Goal: Task Accomplishment & Management: Use online tool/utility

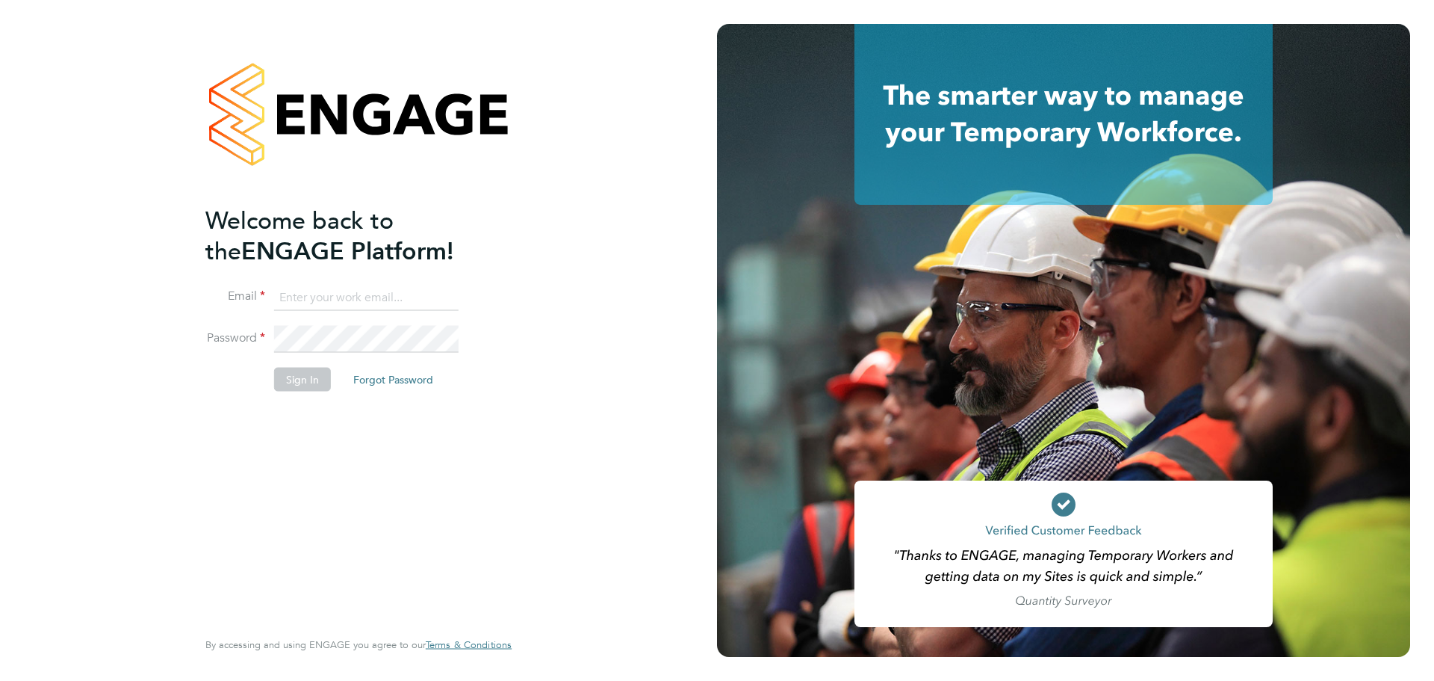
type input "kallen@uandp.co.uk"
click at [306, 375] on button "Sign In" at bounding box center [302, 379] width 57 height 24
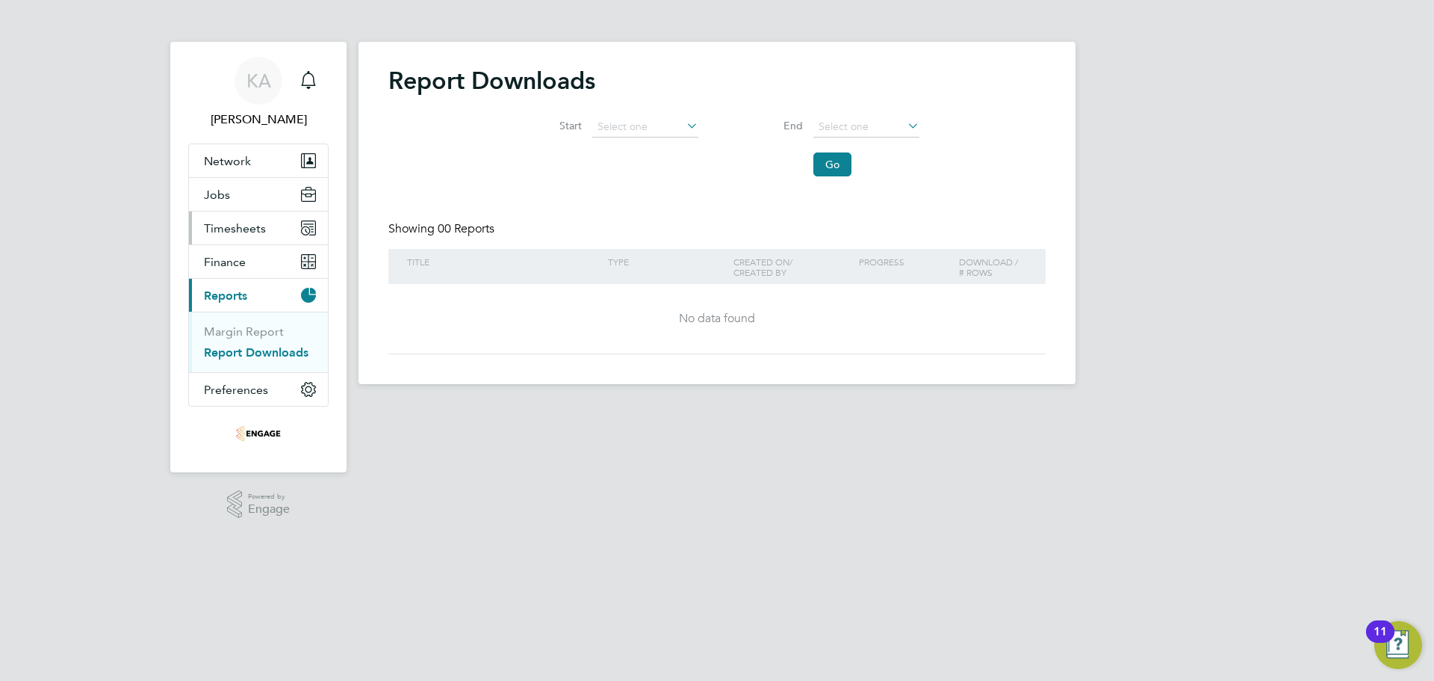
click at [252, 226] on span "Timesheets" at bounding box center [235, 228] width 62 height 14
click at [244, 263] on link "Timesheets" at bounding box center [235, 264] width 62 height 14
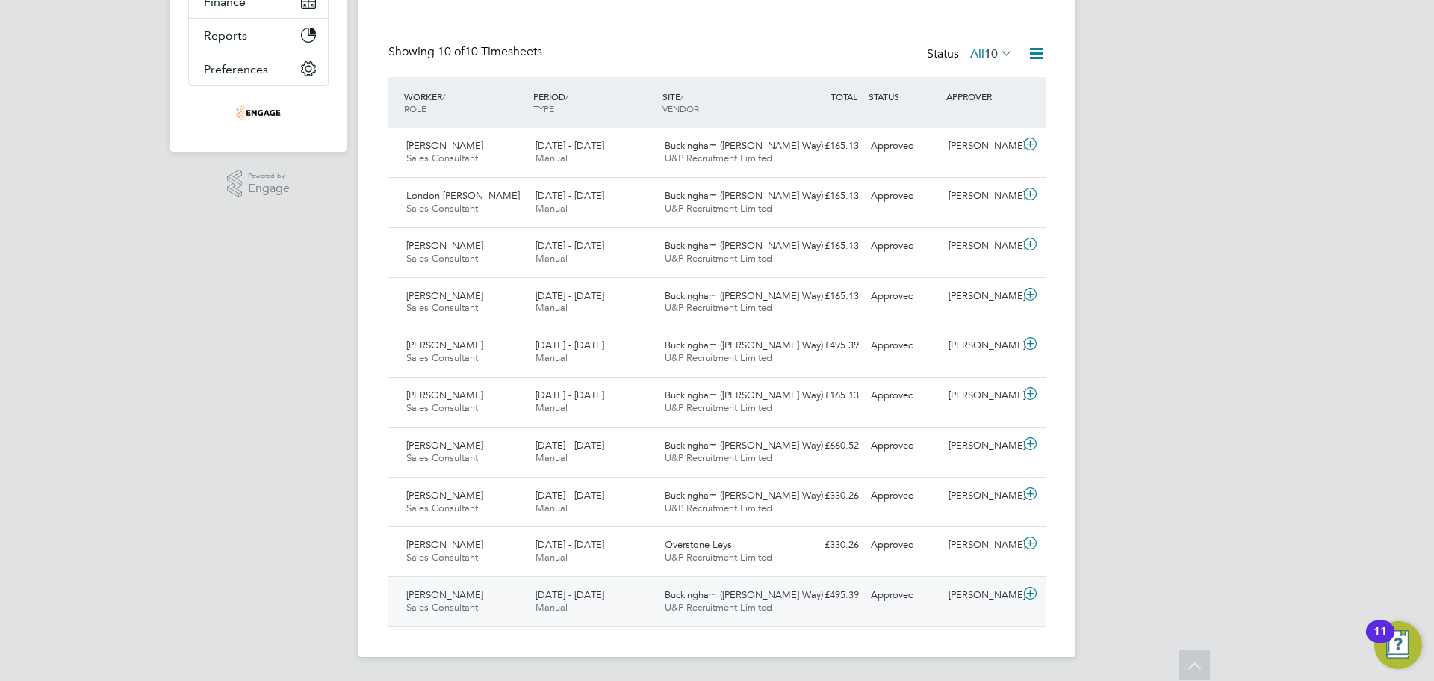
click at [604, 603] on div "28 Jul - 3 Aug 2025 Manual" at bounding box center [594, 601] width 129 height 37
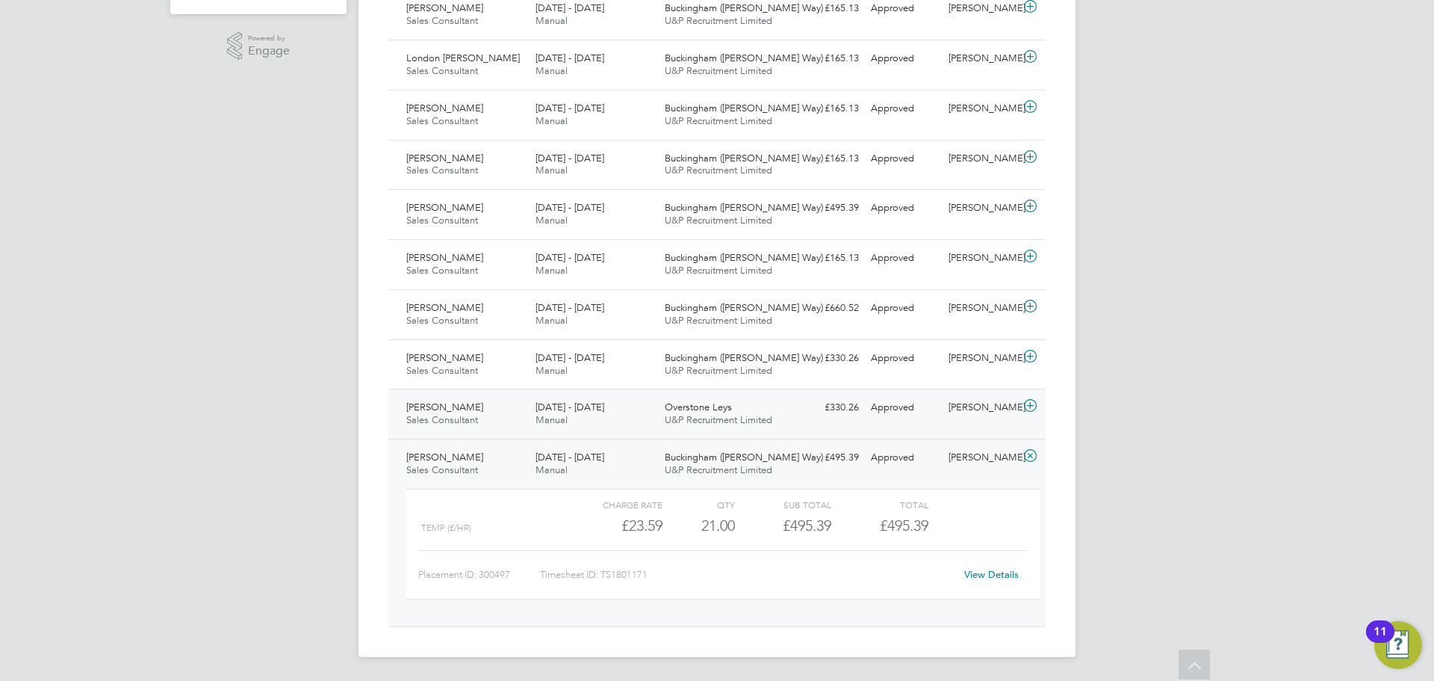
click at [533, 408] on div "14 - 20 Jul 2025 Manual" at bounding box center [594, 413] width 129 height 37
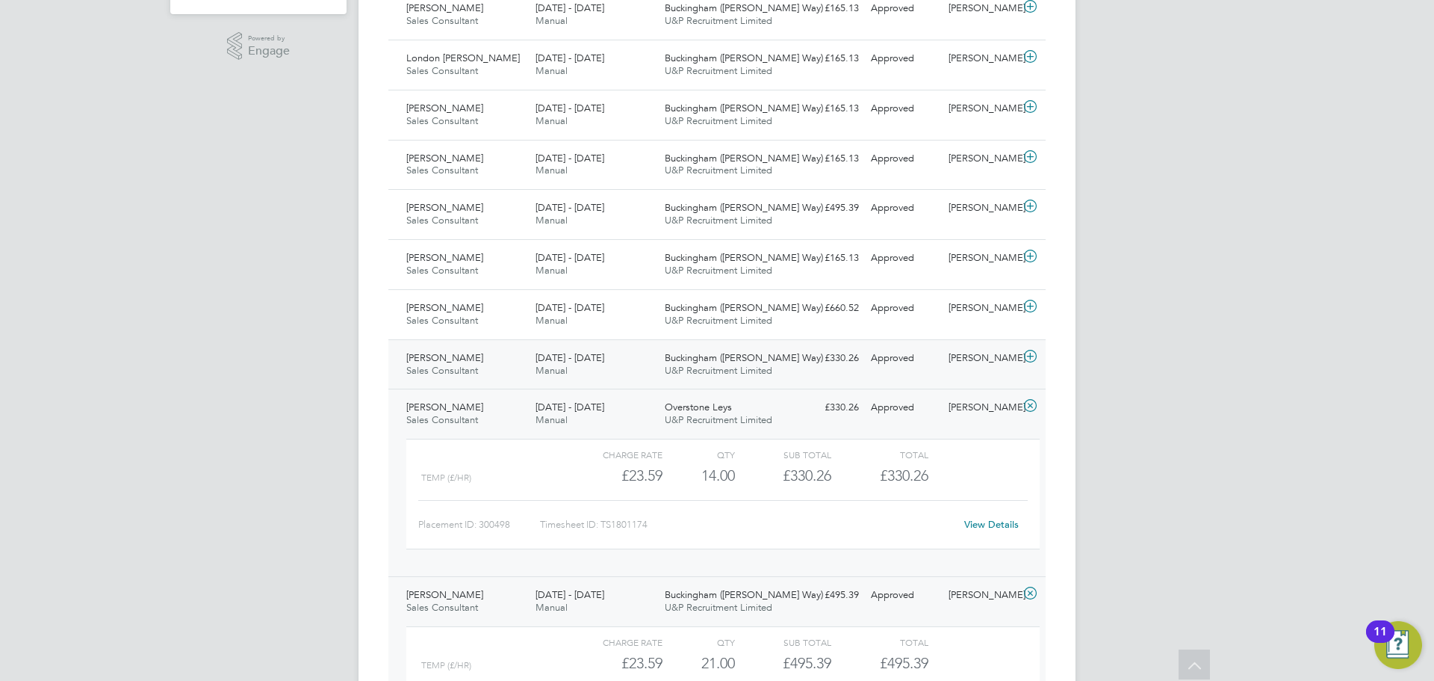
click at [609, 367] on div "11 - 17 Aug 2025 Manual" at bounding box center [594, 364] width 129 height 37
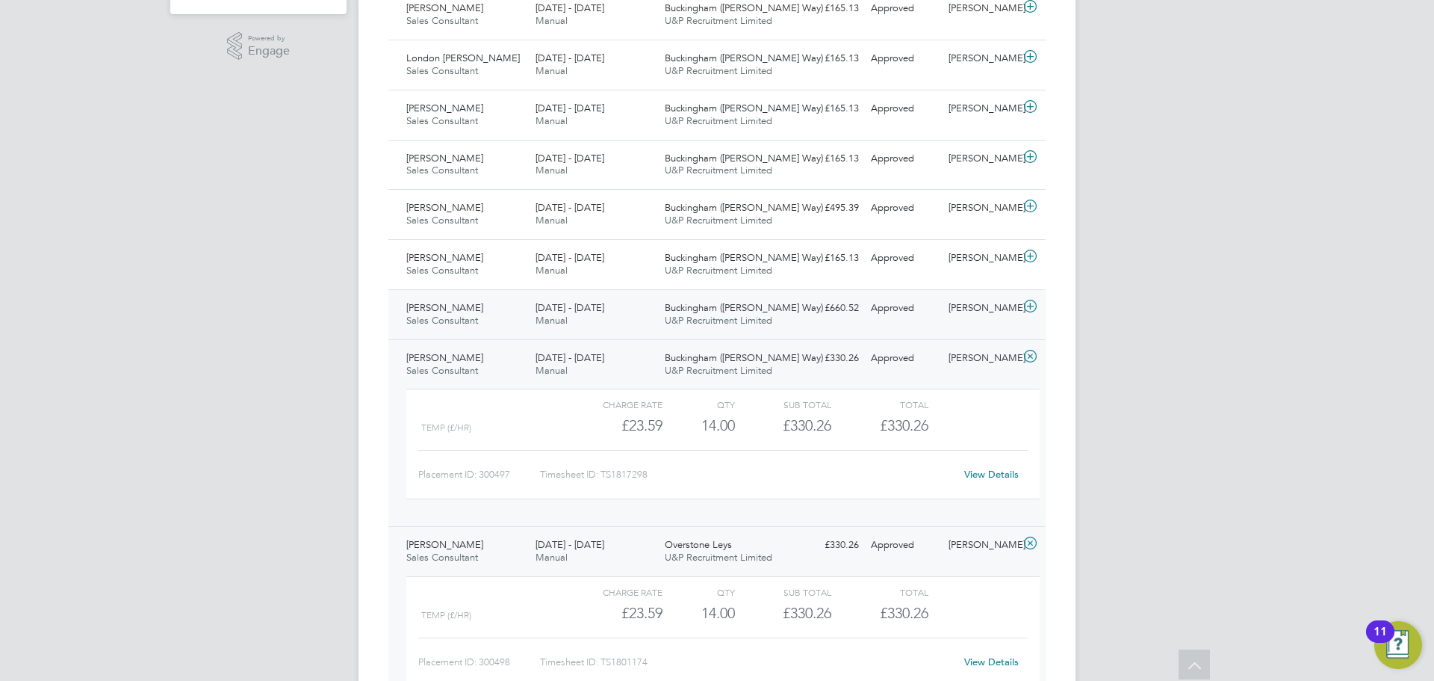
click at [637, 296] on div "18 - 24 Aug 2025 Manual" at bounding box center [594, 314] width 129 height 37
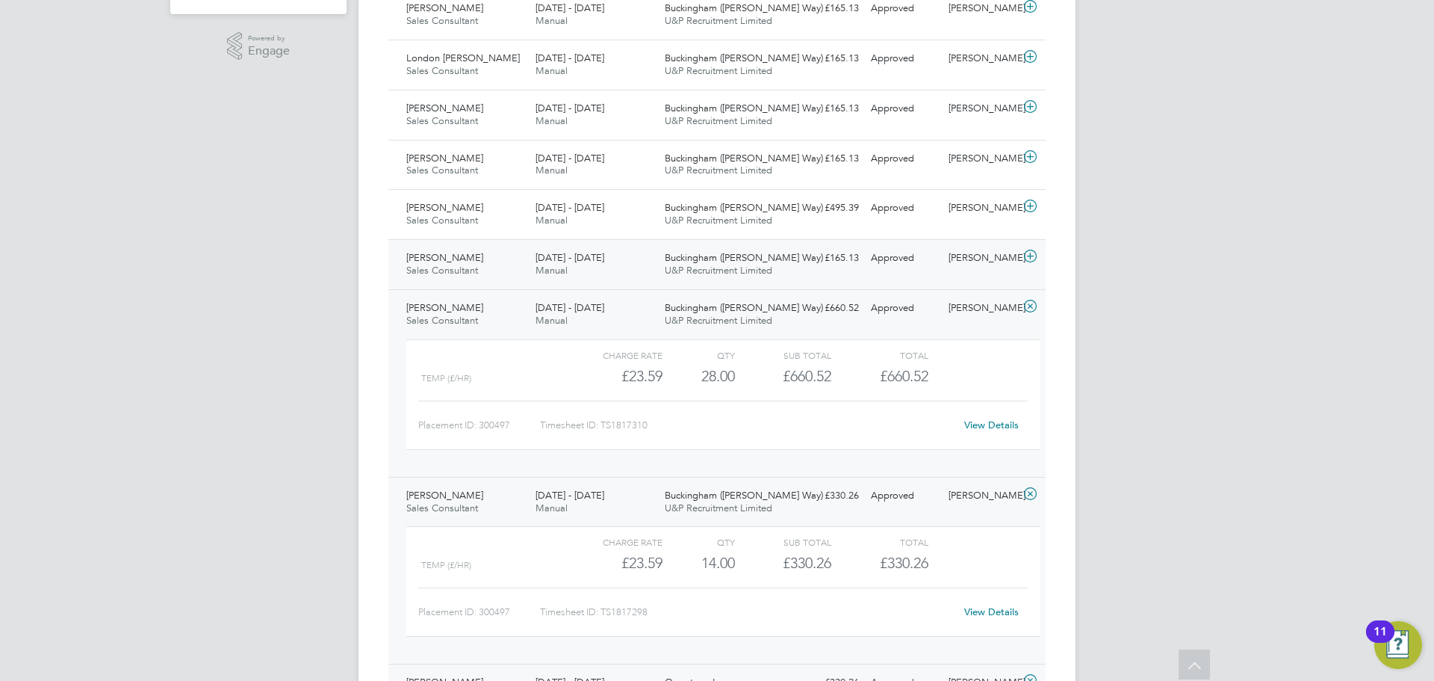
click at [749, 267] on span "U&P Recruitment Limited" at bounding box center [719, 270] width 108 height 13
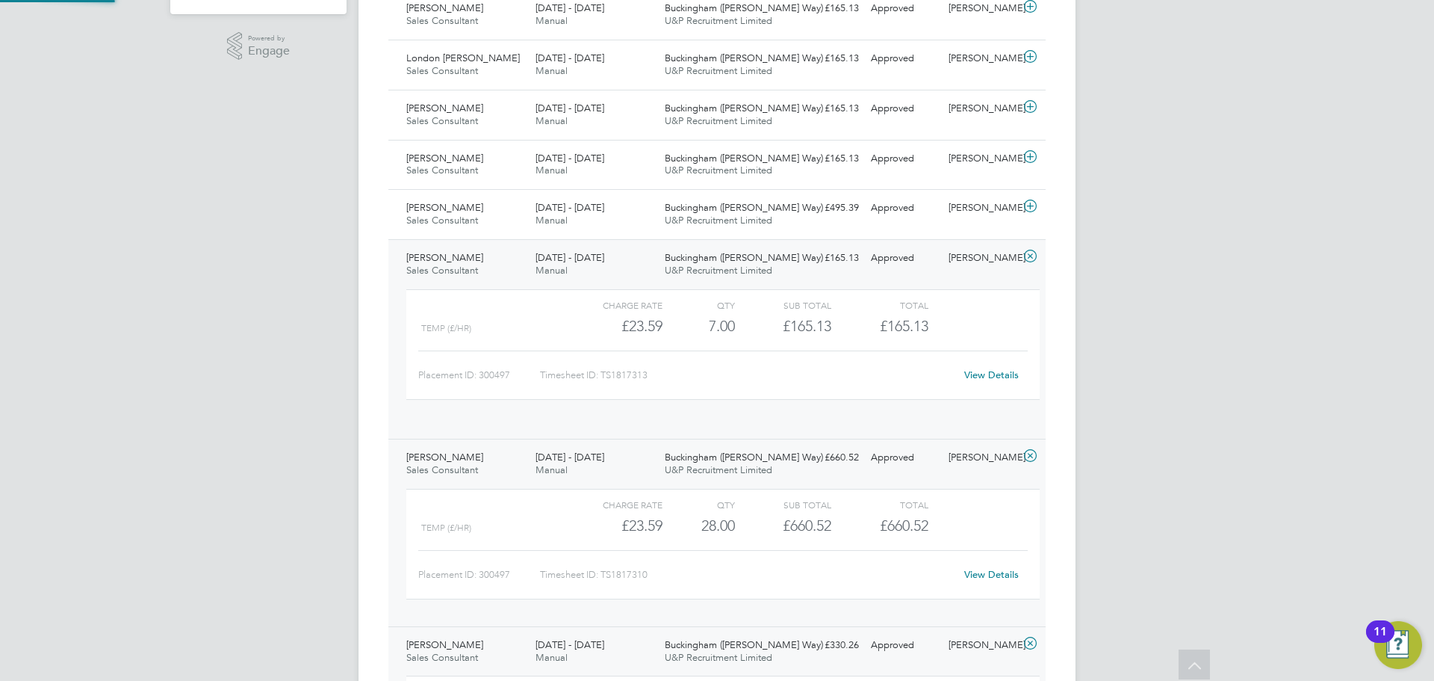
scroll to position [25, 146]
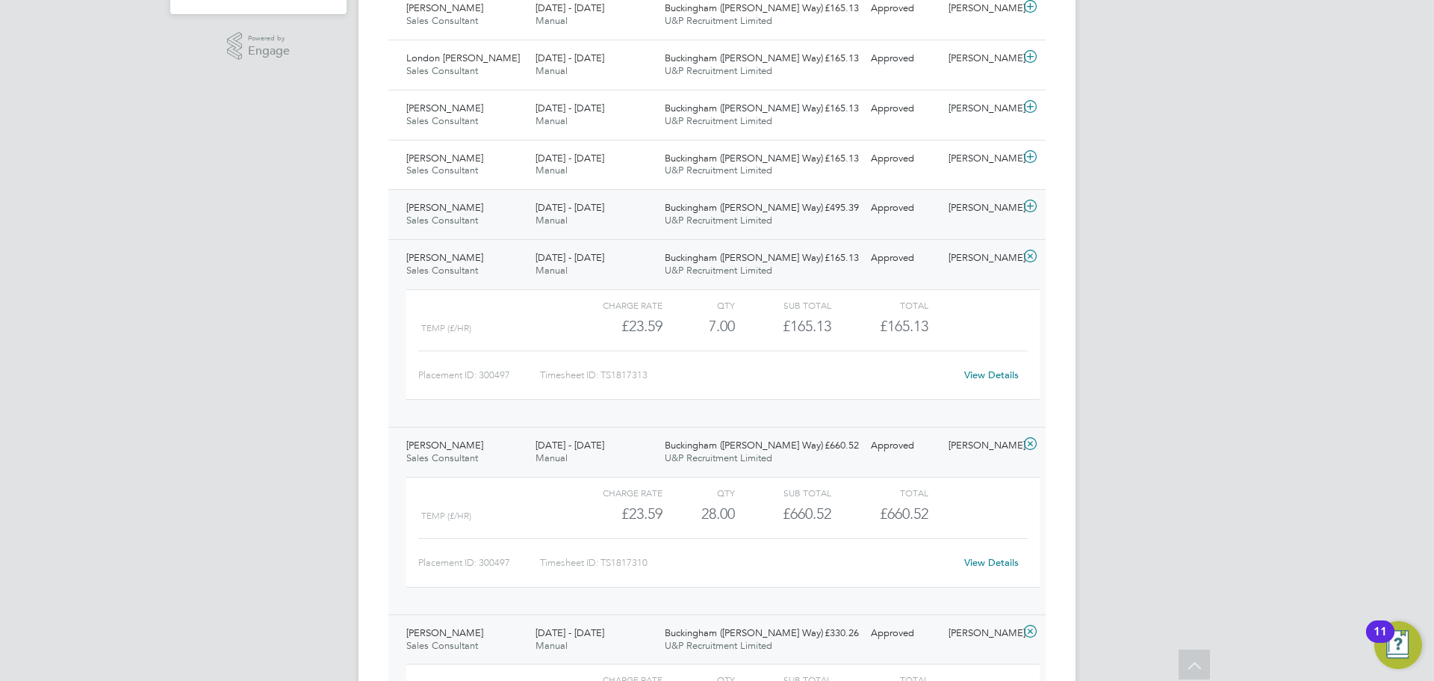
click at [635, 209] on div "1 - 7 Sep 2025 Manual" at bounding box center [594, 214] width 129 height 37
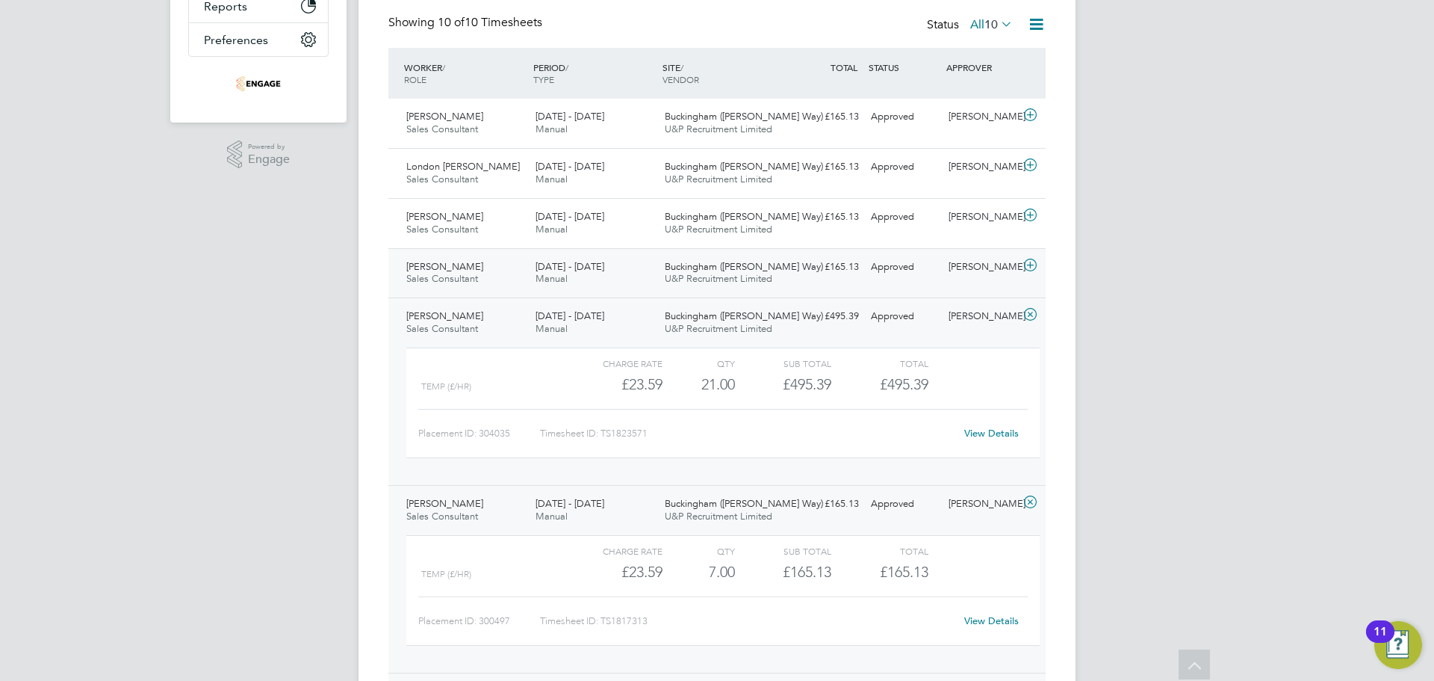
scroll to position [309, 0]
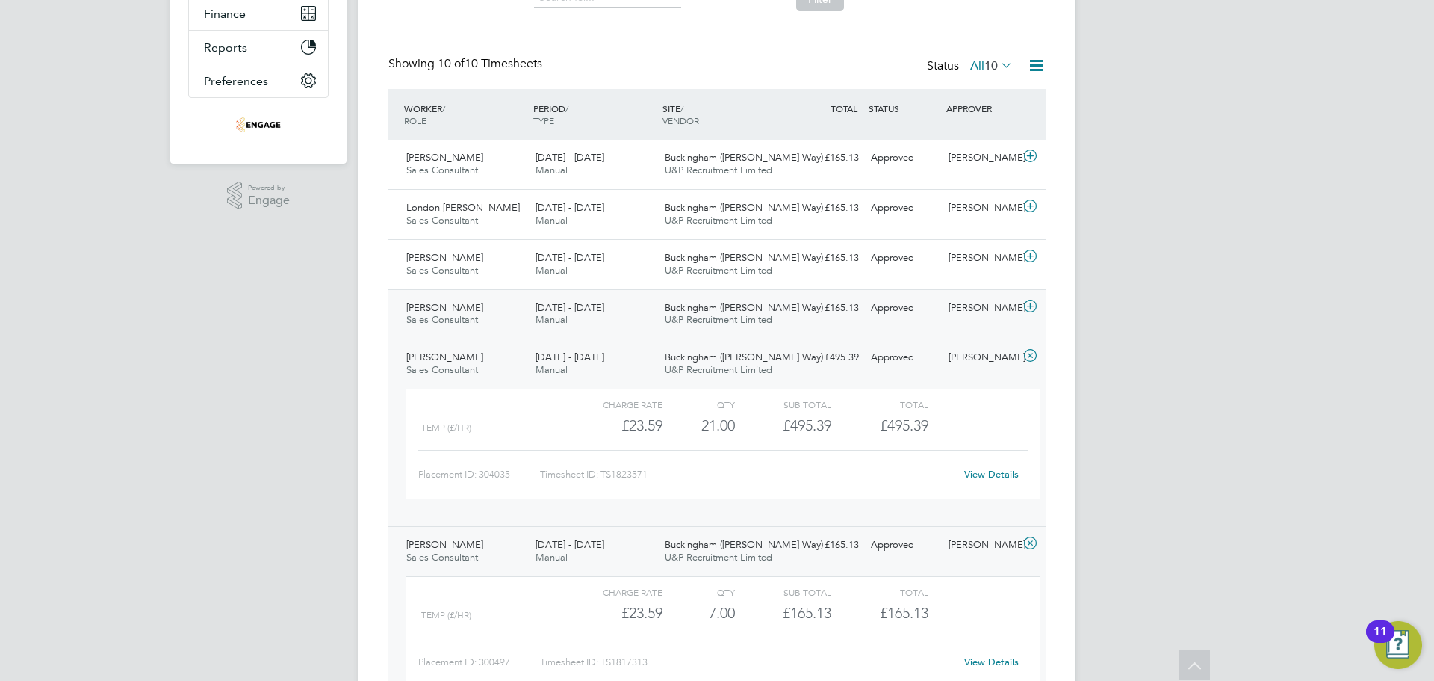
click at [675, 312] on span "Buckingham ([PERSON_NAME] Way)" at bounding box center [744, 307] width 158 height 13
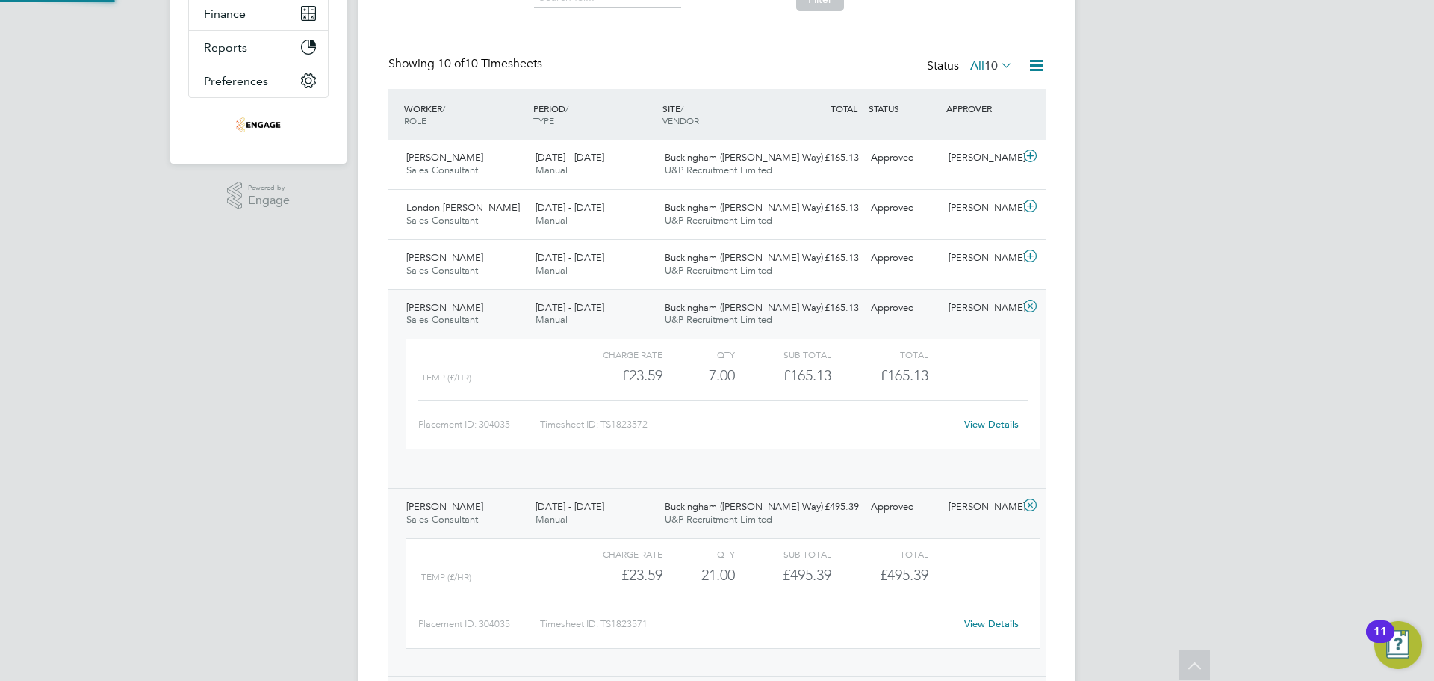
scroll to position [25, 146]
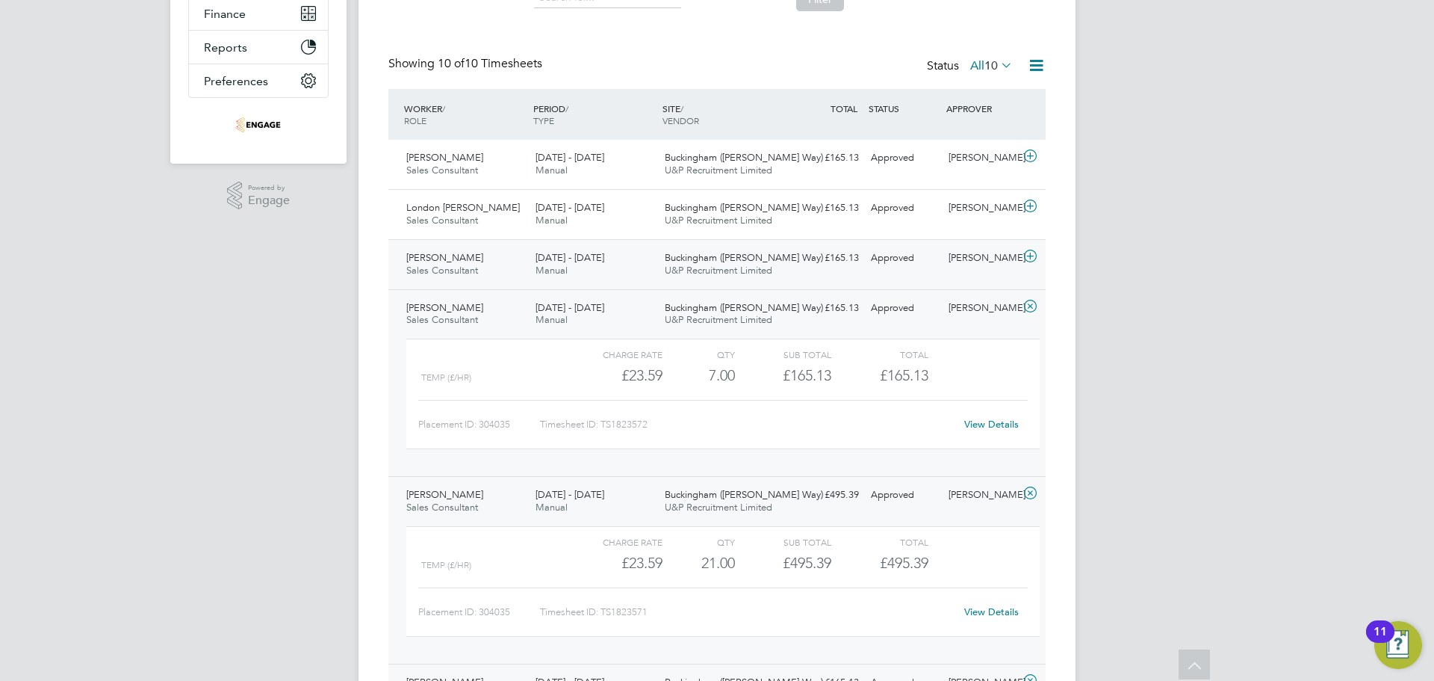
click at [712, 254] on span "Buckingham ([PERSON_NAME] Way)" at bounding box center [744, 257] width 158 height 13
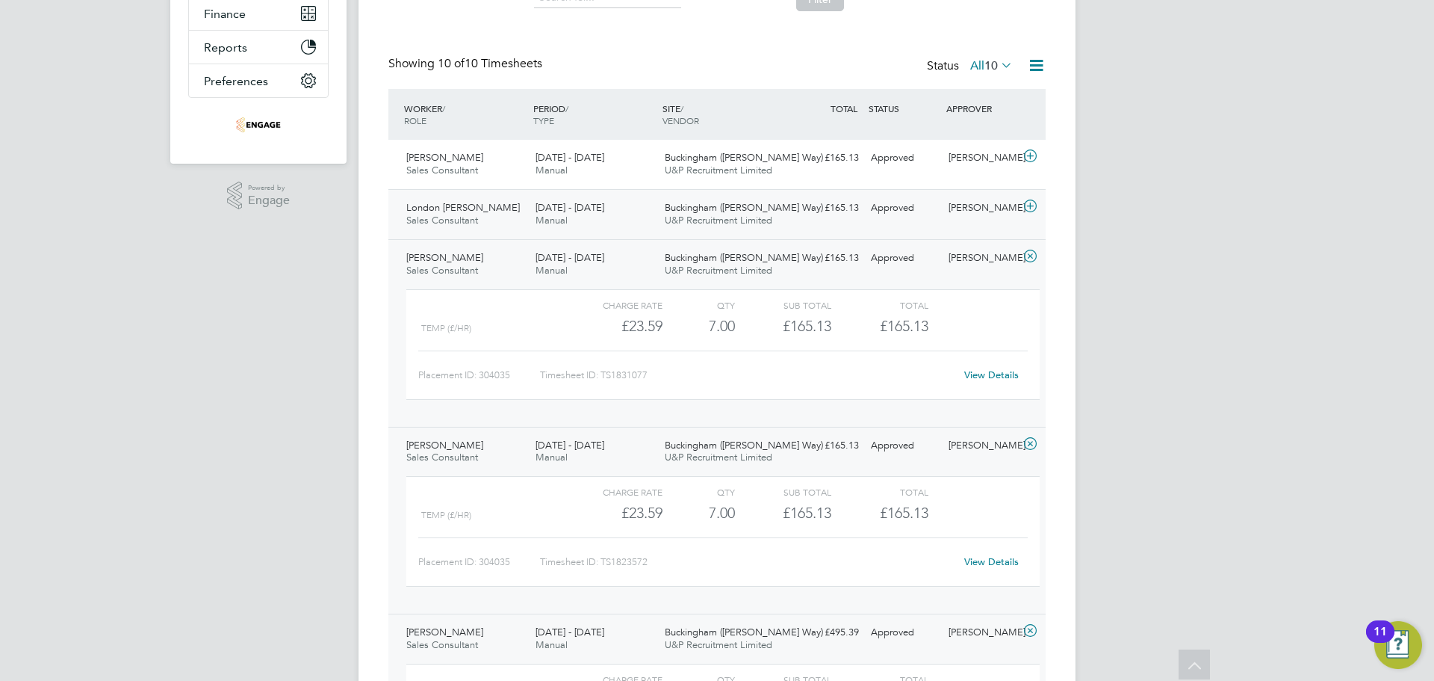
click at [754, 210] on span "Buckingham ([PERSON_NAME] Way)" at bounding box center [744, 207] width 158 height 13
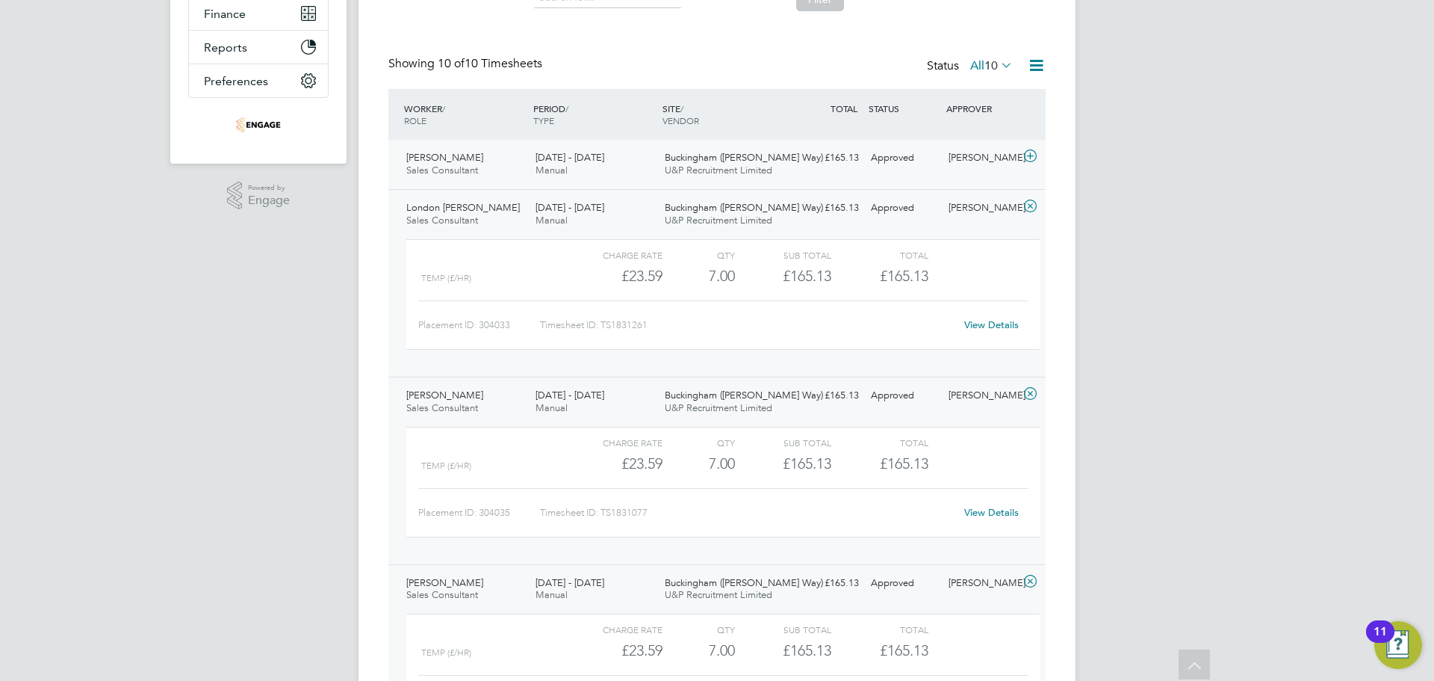
click at [701, 164] on span "U&P Recruitment Limited" at bounding box center [719, 170] width 108 height 13
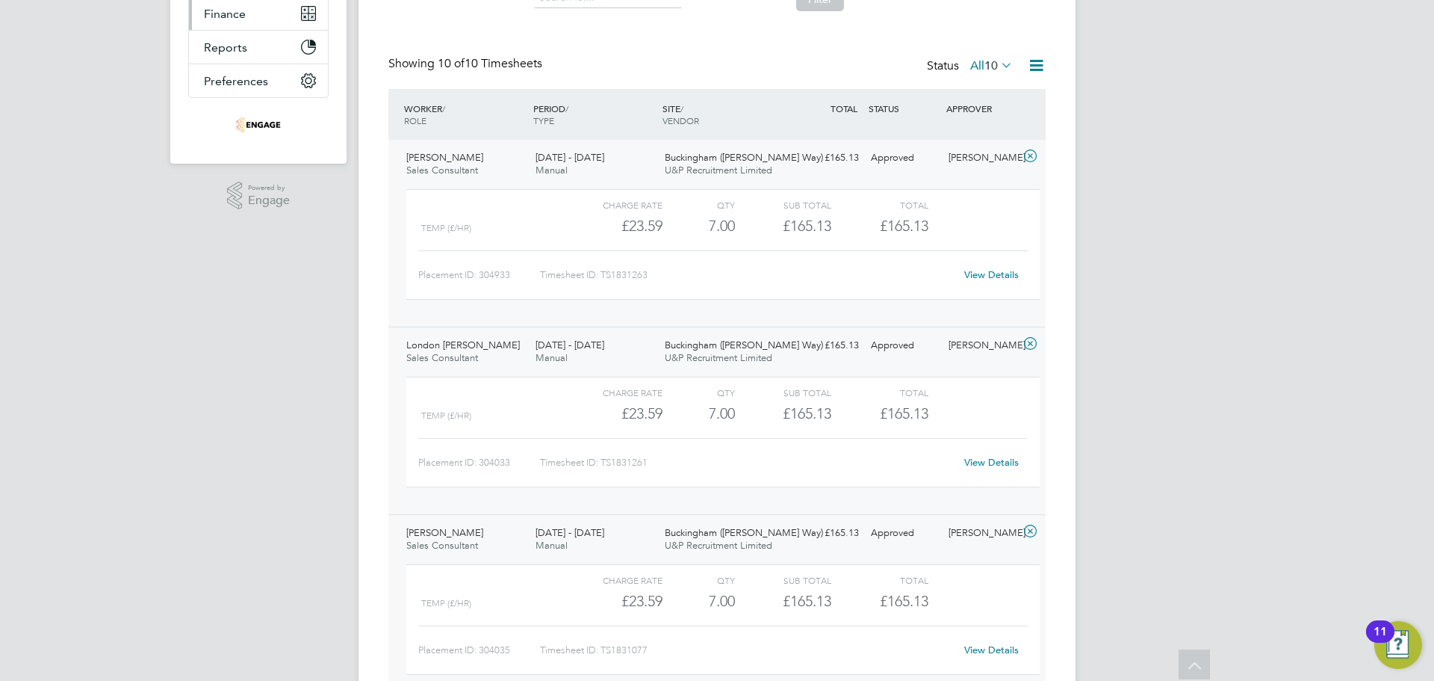
scroll to position [0, 0]
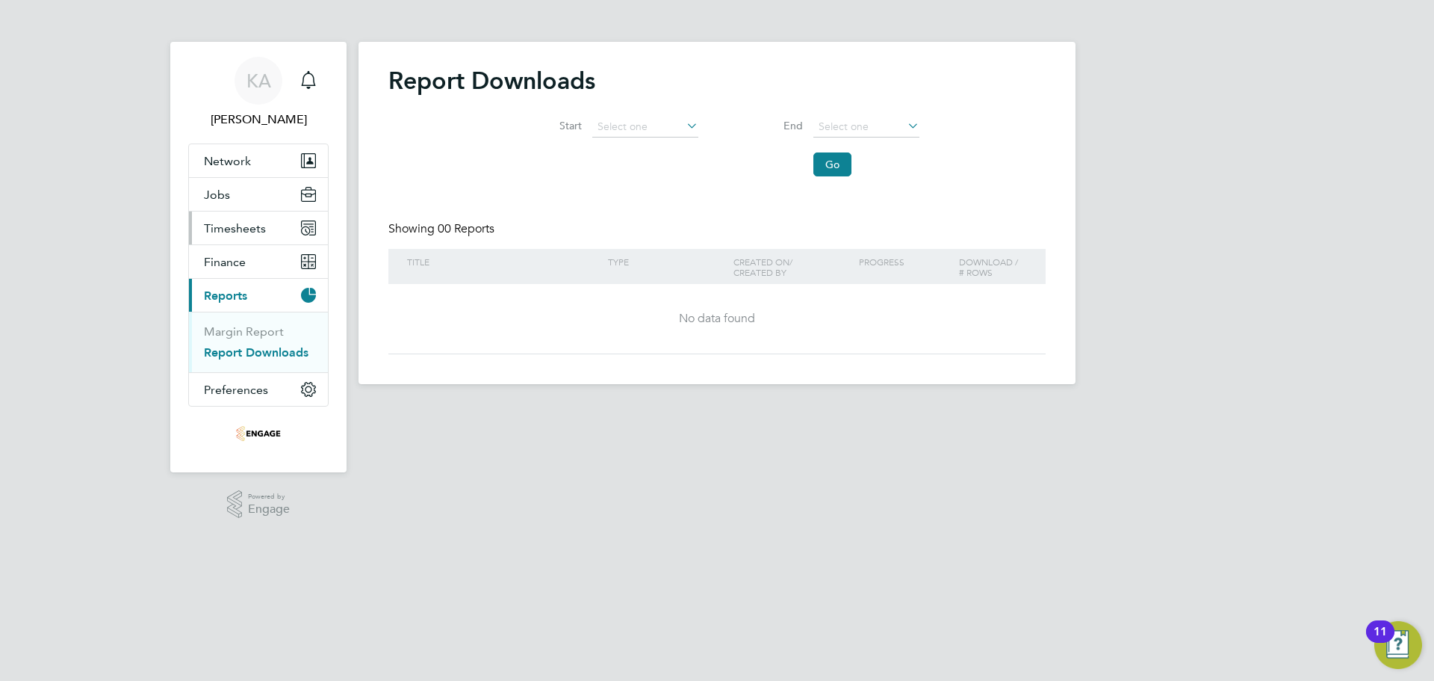
drag, startPoint x: 251, startPoint y: 226, endPoint x: 249, endPoint y: 235, distance: 10.0
click at [250, 225] on span "Timesheets" at bounding box center [235, 228] width 62 height 14
click at [239, 256] on ul "Timesheets Expenses" at bounding box center [258, 274] width 139 height 61
click at [238, 263] on link "Timesheets" at bounding box center [235, 264] width 62 height 14
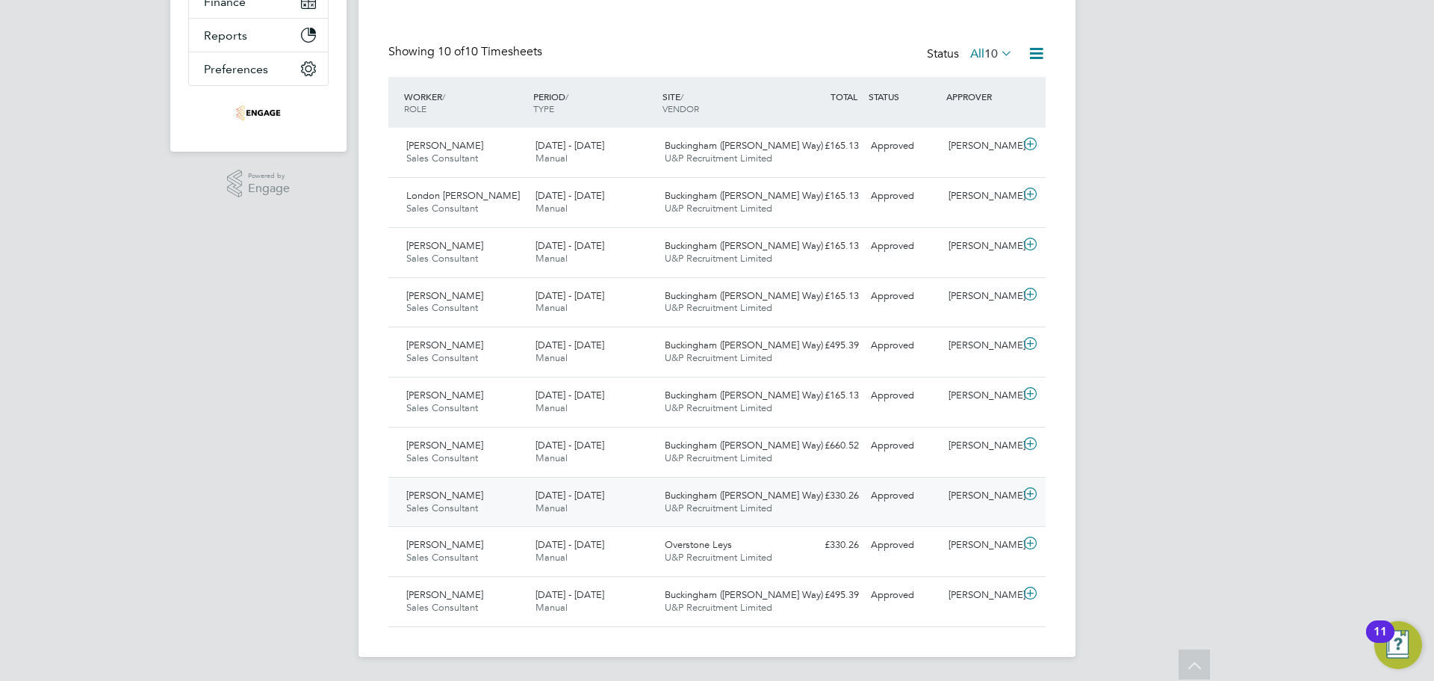
click at [524, 503] on div "Sarah Webster Sales Consultant 11 - 17 Aug 2025" at bounding box center [464, 501] width 129 height 37
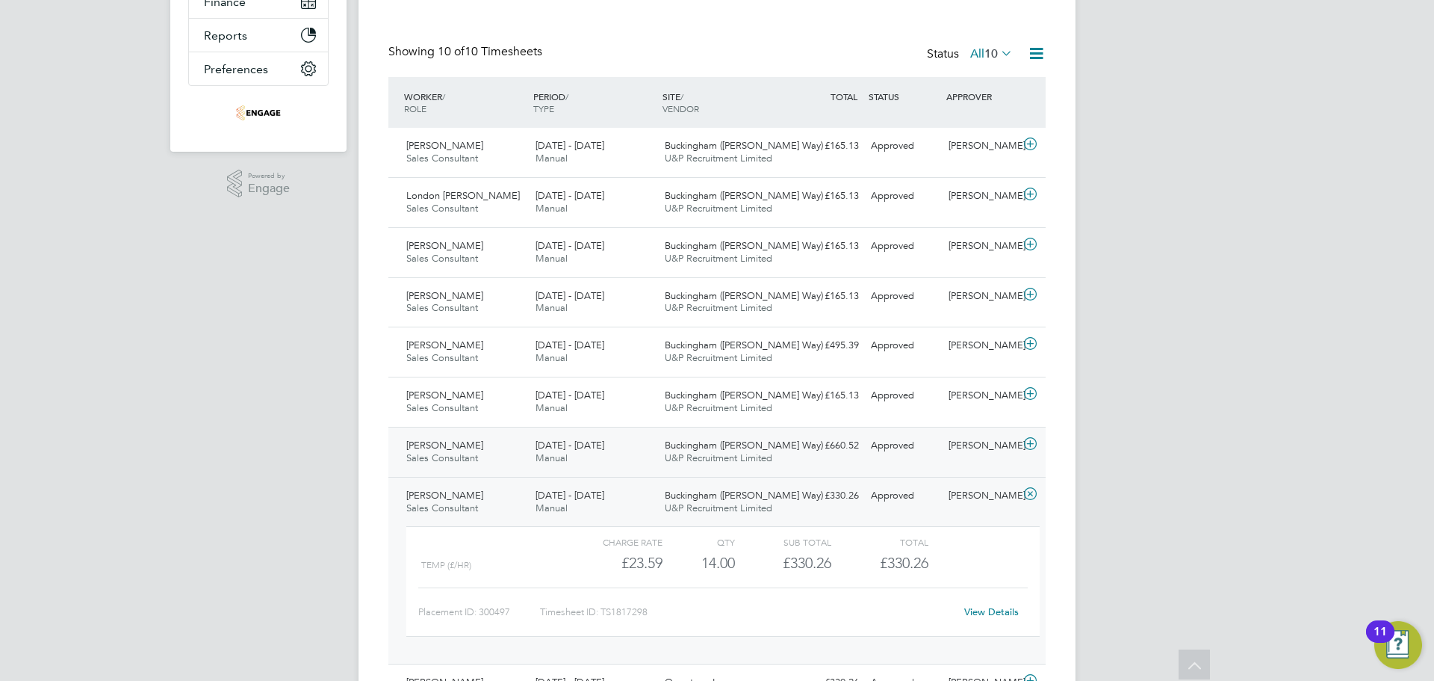
click at [637, 448] on div "18 - 24 Aug 2025 Manual" at bounding box center [594, 451] width 129 height 37
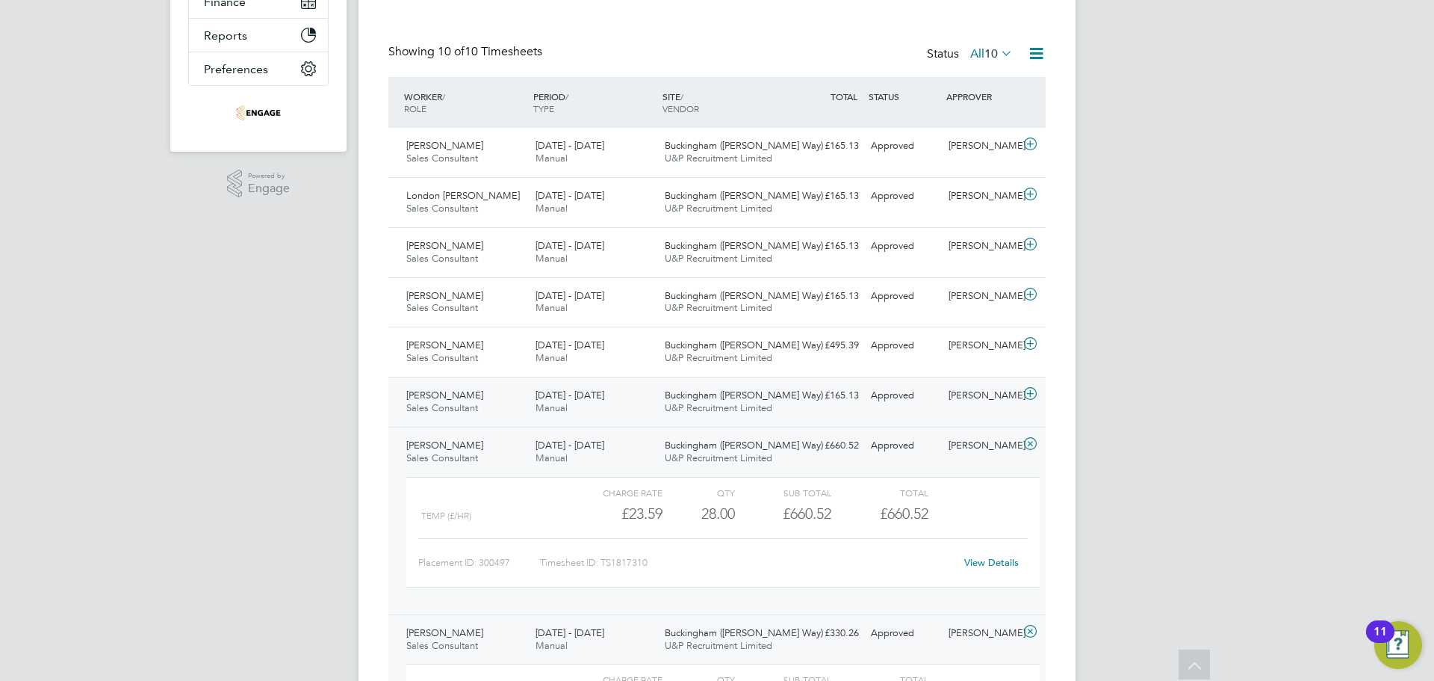
click at [639, 404] on div "25 - 31 Aug 2025 Manual" at bounding box center [594, 401] width 129 height 37
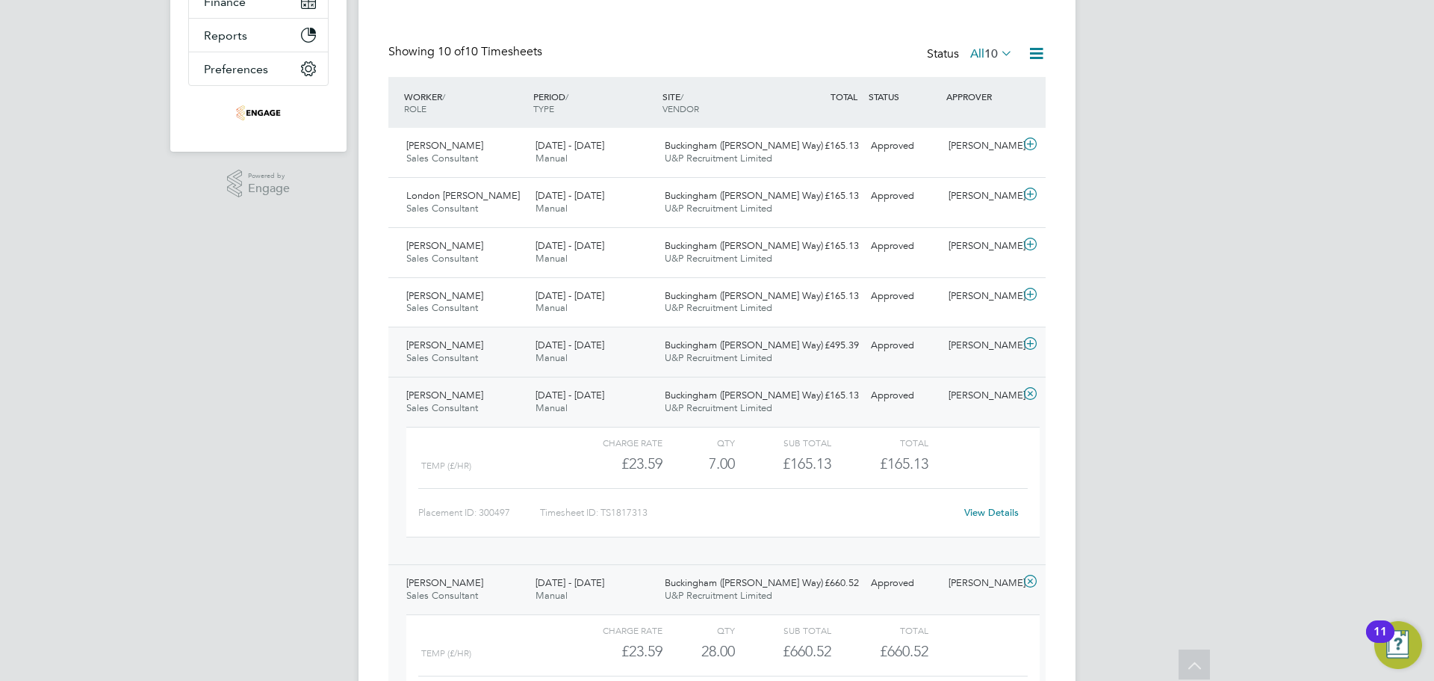
click at [647, 354] on div "1 - 7 Sep 2025 Manual" at bounding box center [594, 351] width 129 height 37
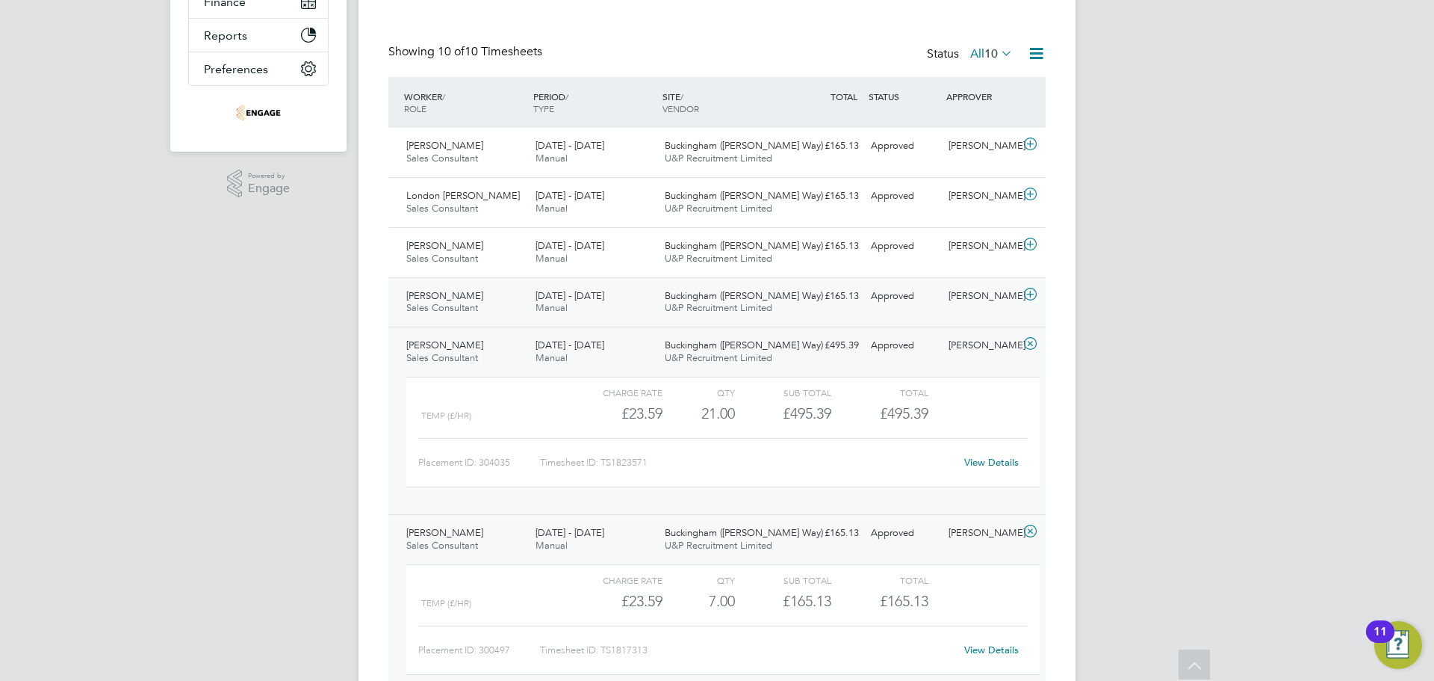
click at [586, 299] on span "8 - 14 Sep 2025" at bounding box center [570, 295] width 69 height 13
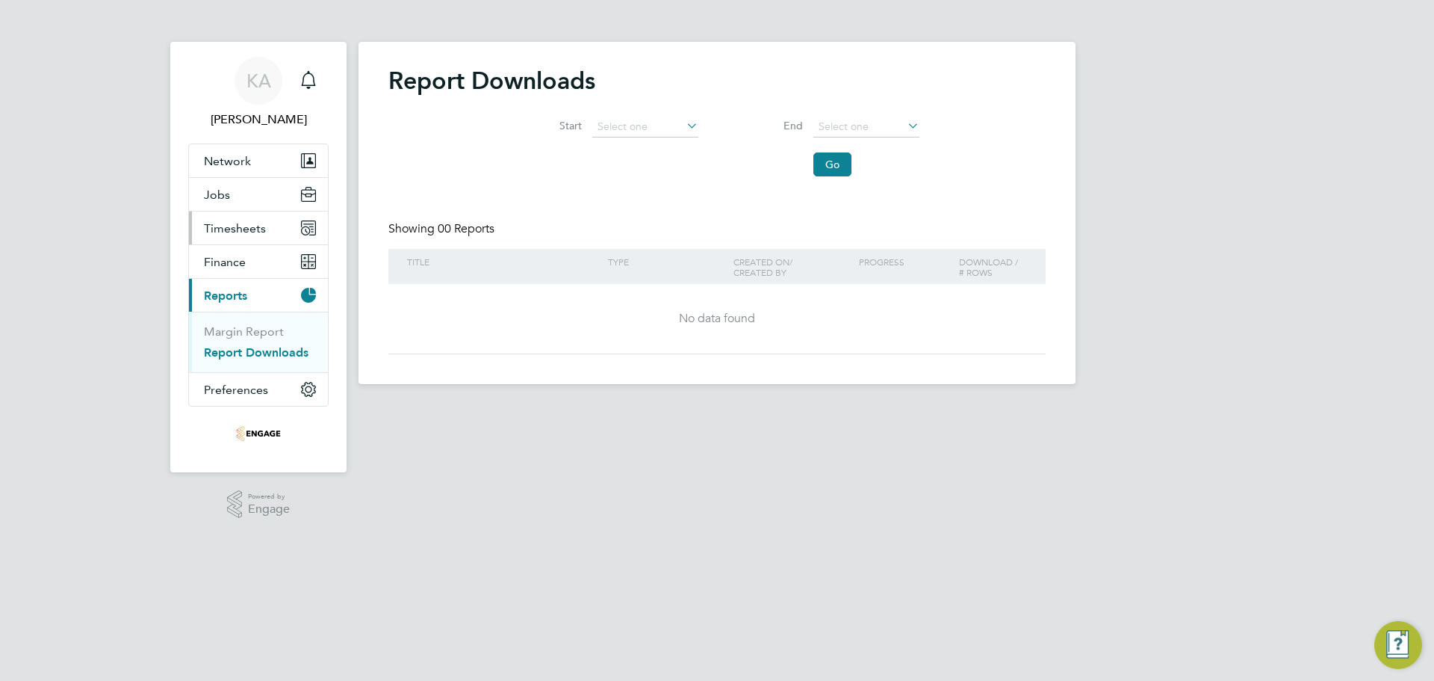
click at [232, 226] on span "Timesheets" at bounding box center [235, 228] width 62 height 14
drag, startPoint x: 230, startPoint y: 267, endPoint x: 303, endPoint y: 266, distance: 72.5
click at [230, 267] on link "Timesheets" at bounding box center [235, 264] width 62 height 14
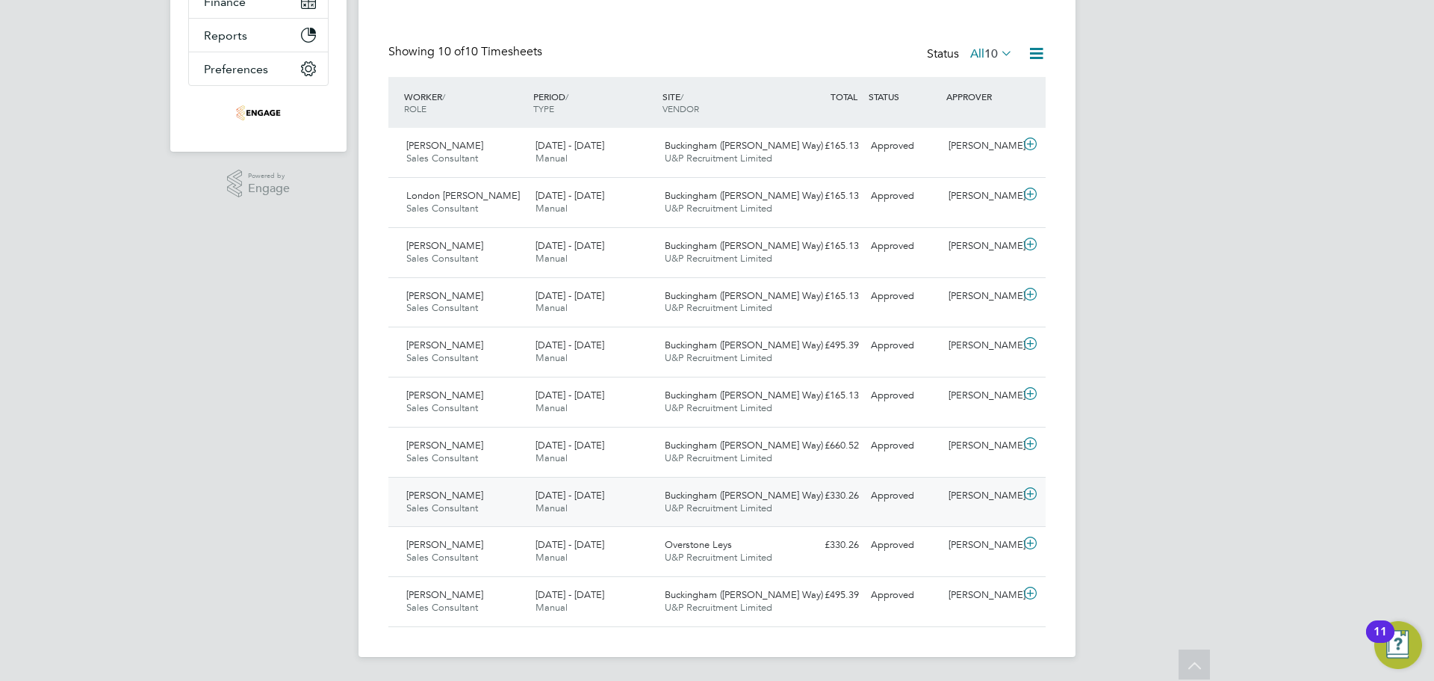
click at [613, 501] on div "[DATE] - [DATE] Manual" at bounding box center [594, 501] width 129 height 37
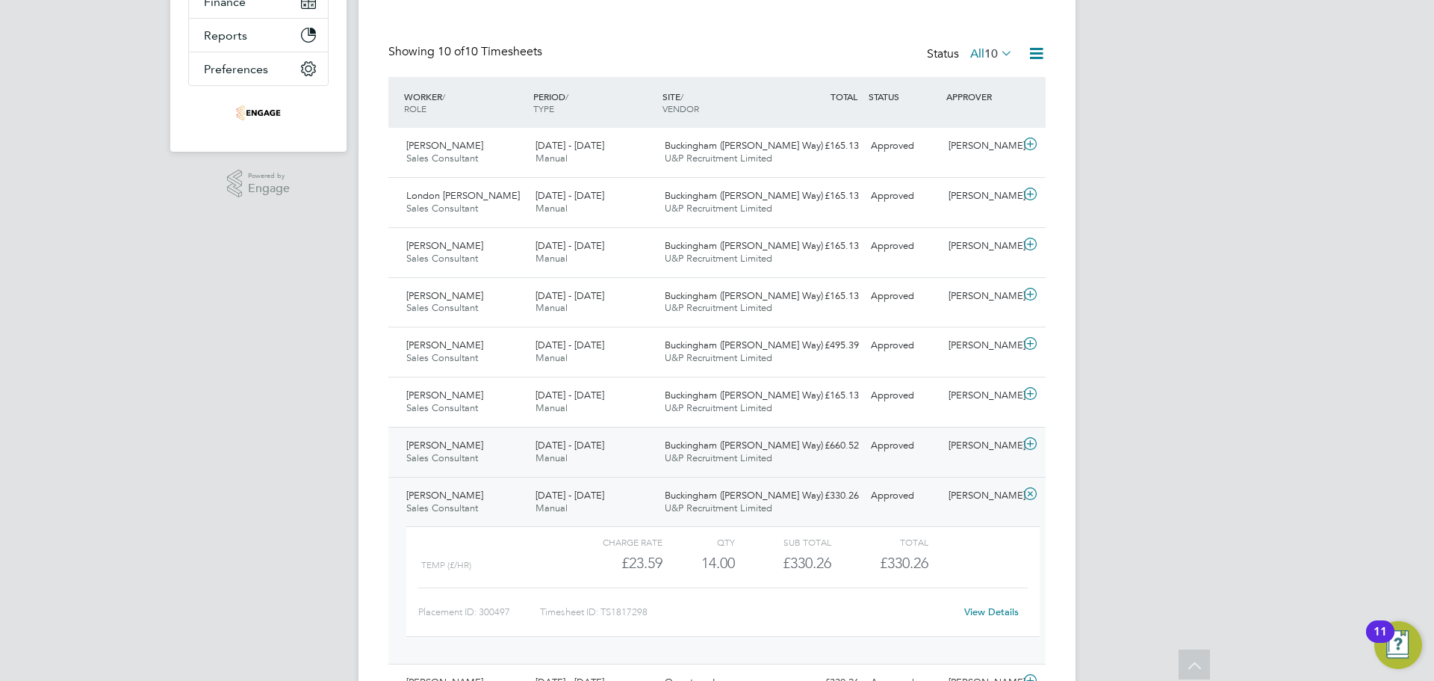
click at [583, 459] on div "18 - 24 Aug 2025 Manual" at bounding box center [594, 451] width 129 height 37
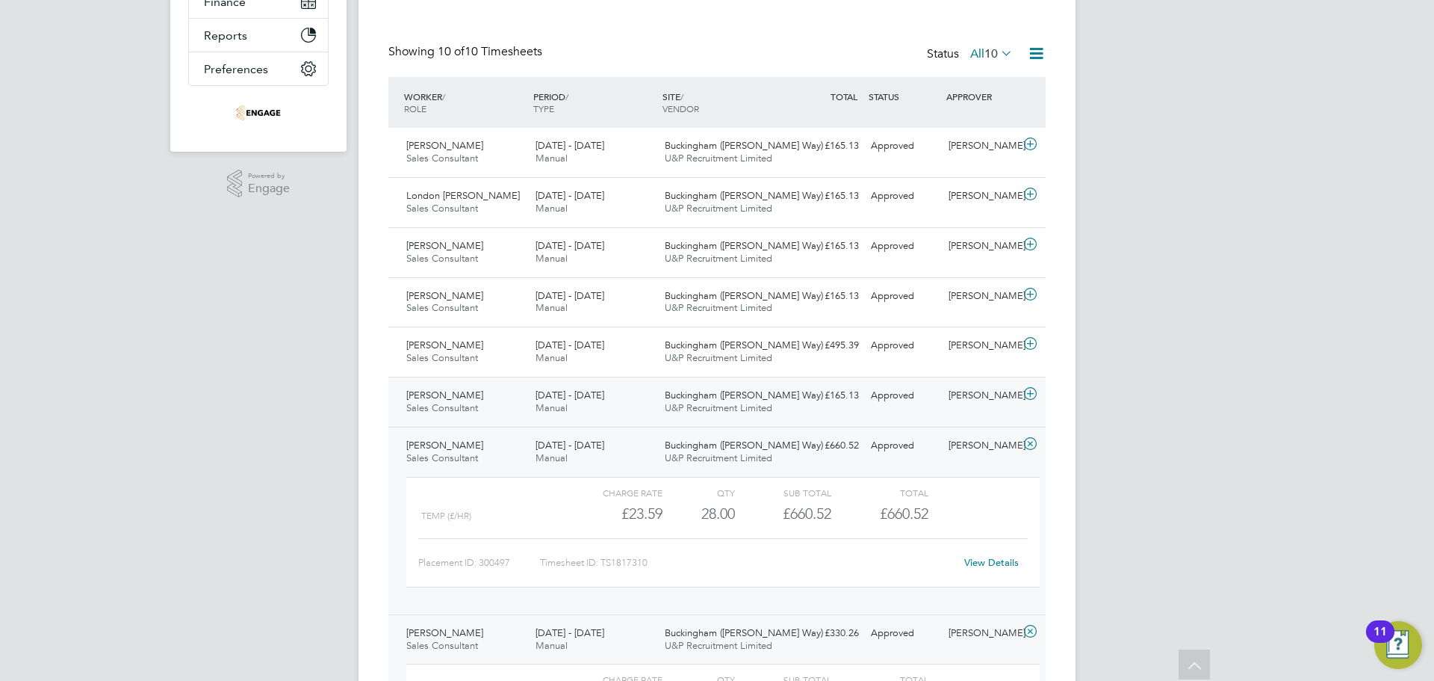
click at [639, 388] on div "25 - 31 Aug 2025 Manual" at bounding box center [594, 401] width 129 height 37
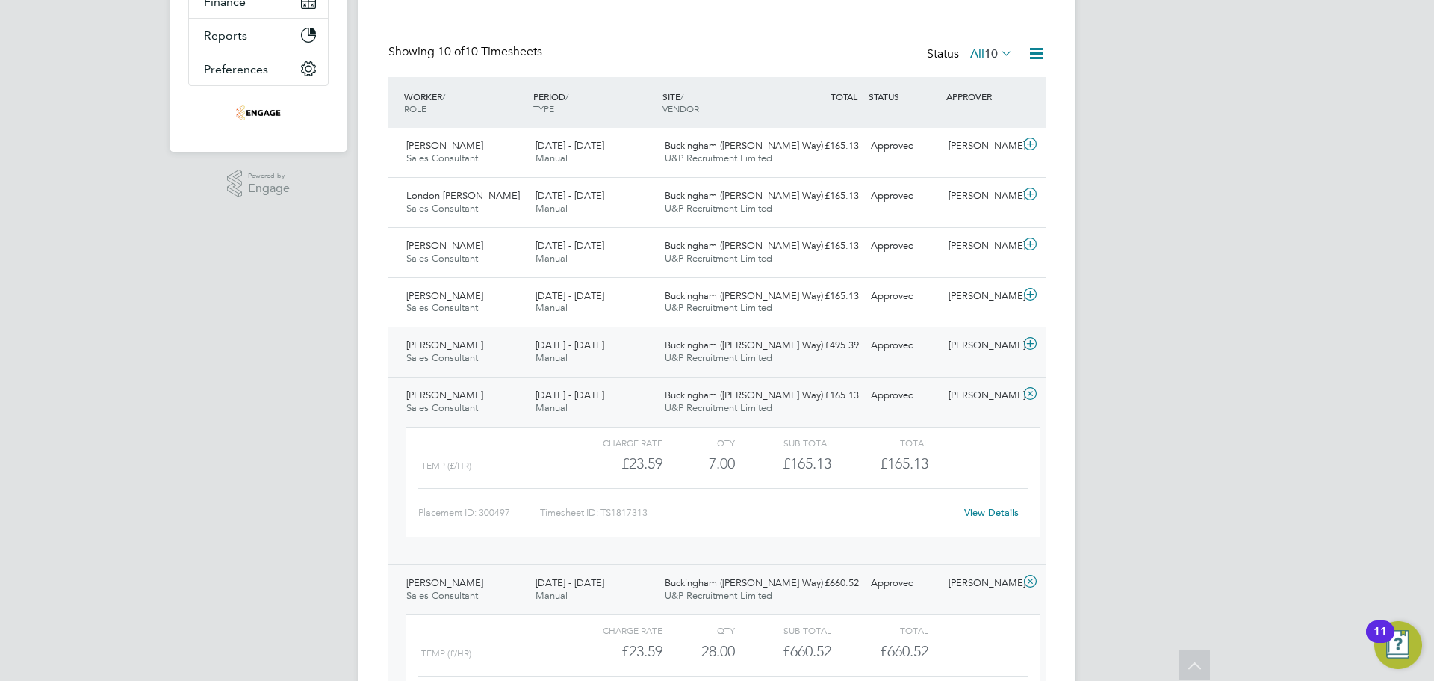
click at [747, 366] on div "Buckingham (Osier Way) U&P Recruitment Limited" at bounding box center [723, 351] width 129 height 37
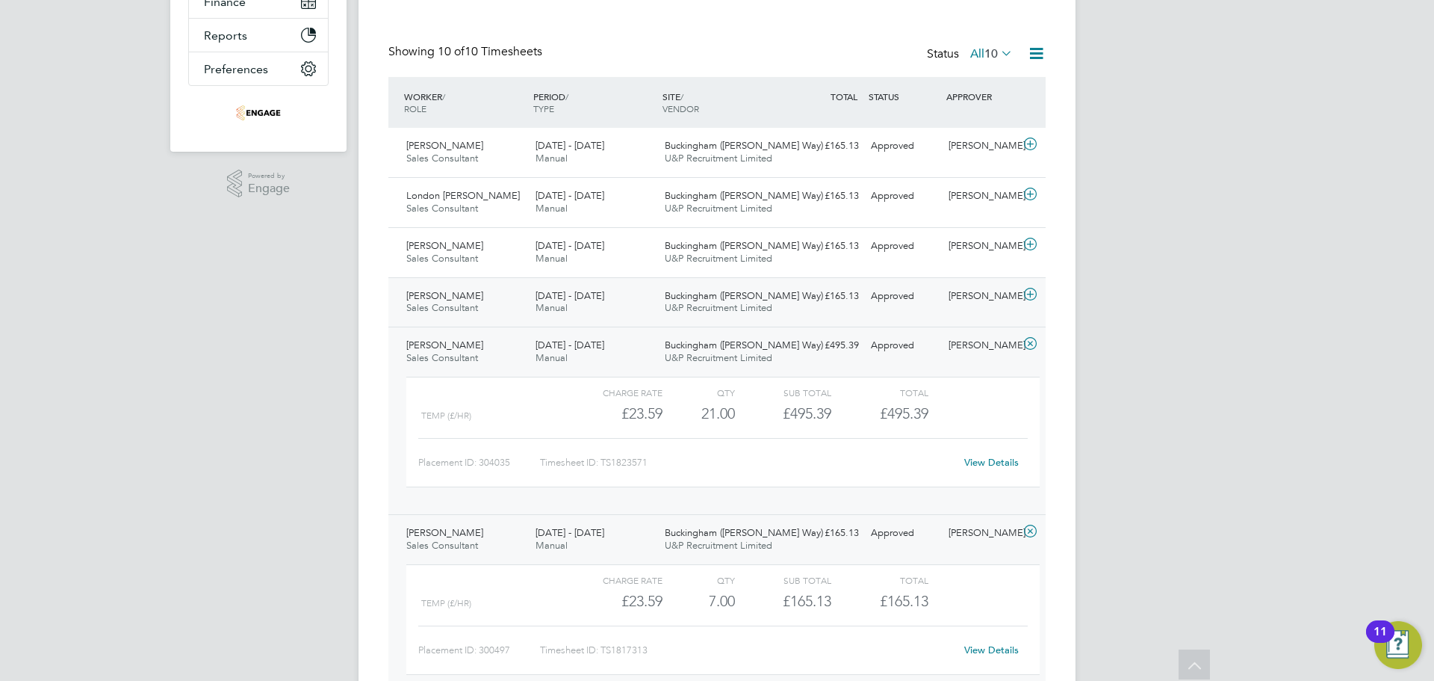
click at [732, 326] on div "Stephen Puddifoot Sales Consultant 8 - 14 Sep 2025 8 - 14 Sep 2025 Manual Bucki…" at bounding box center [716, 302] width 657 height 50
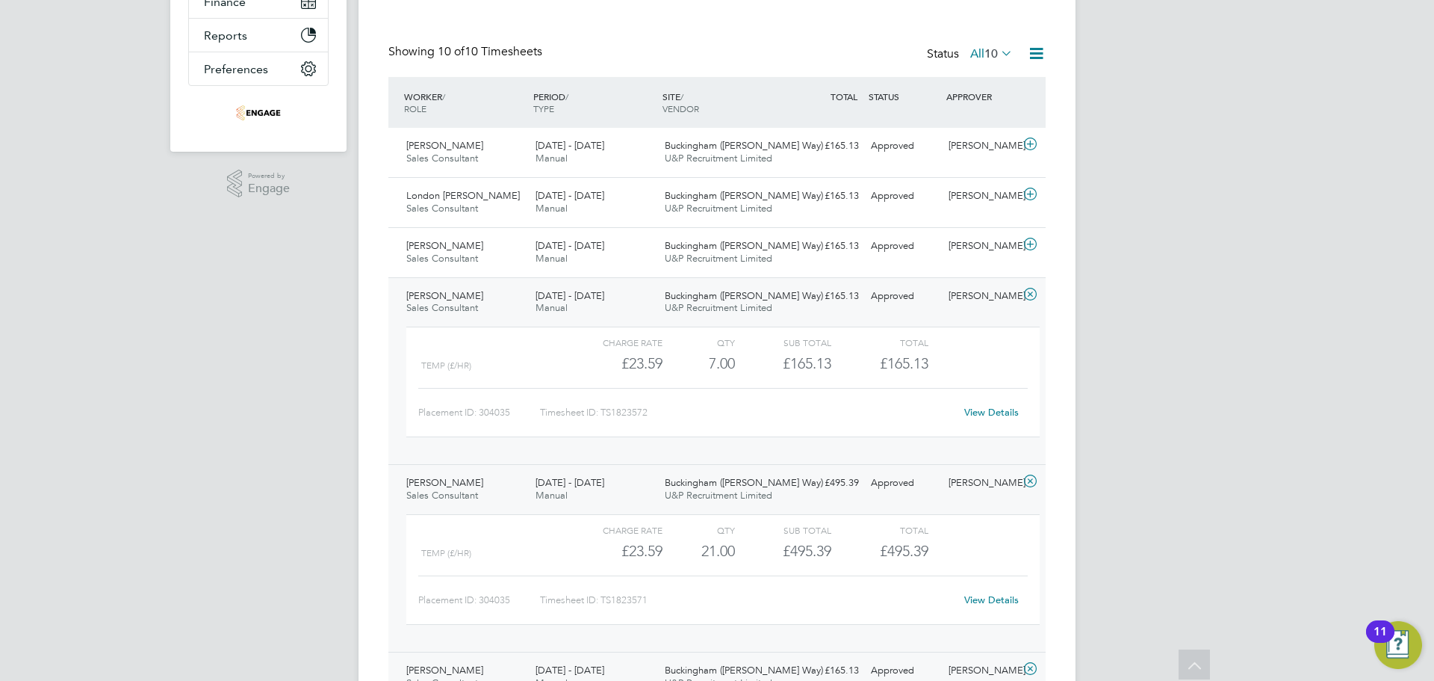
click at [736, 312] on span "U&P Recruitment Limited" at bounding box center [719, 307] width 108 height 13
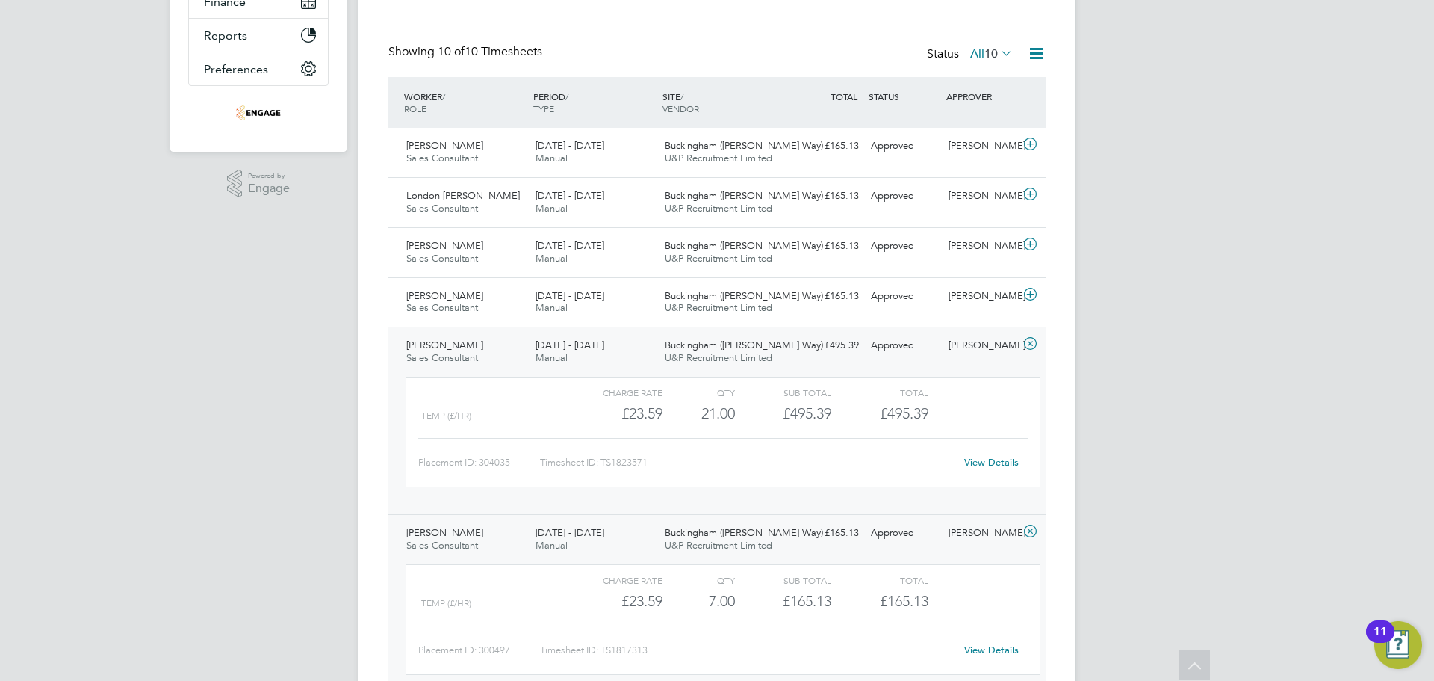
click at [961, 464] on div "View Details" at bounding box center [991, 462] width 73 height 24
click at [979, 463] on link "View Details" at bounding box center [991, 462] width 55 height 13
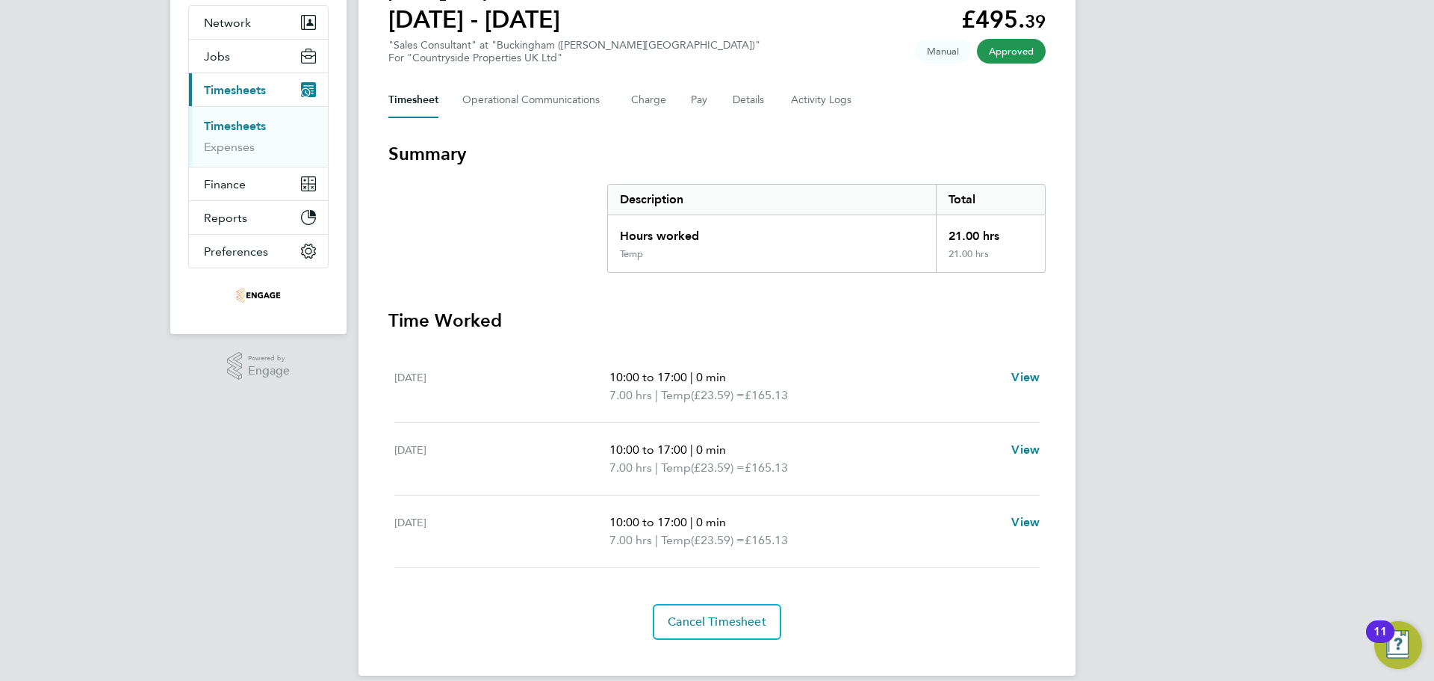
scroll to position [157, 0]
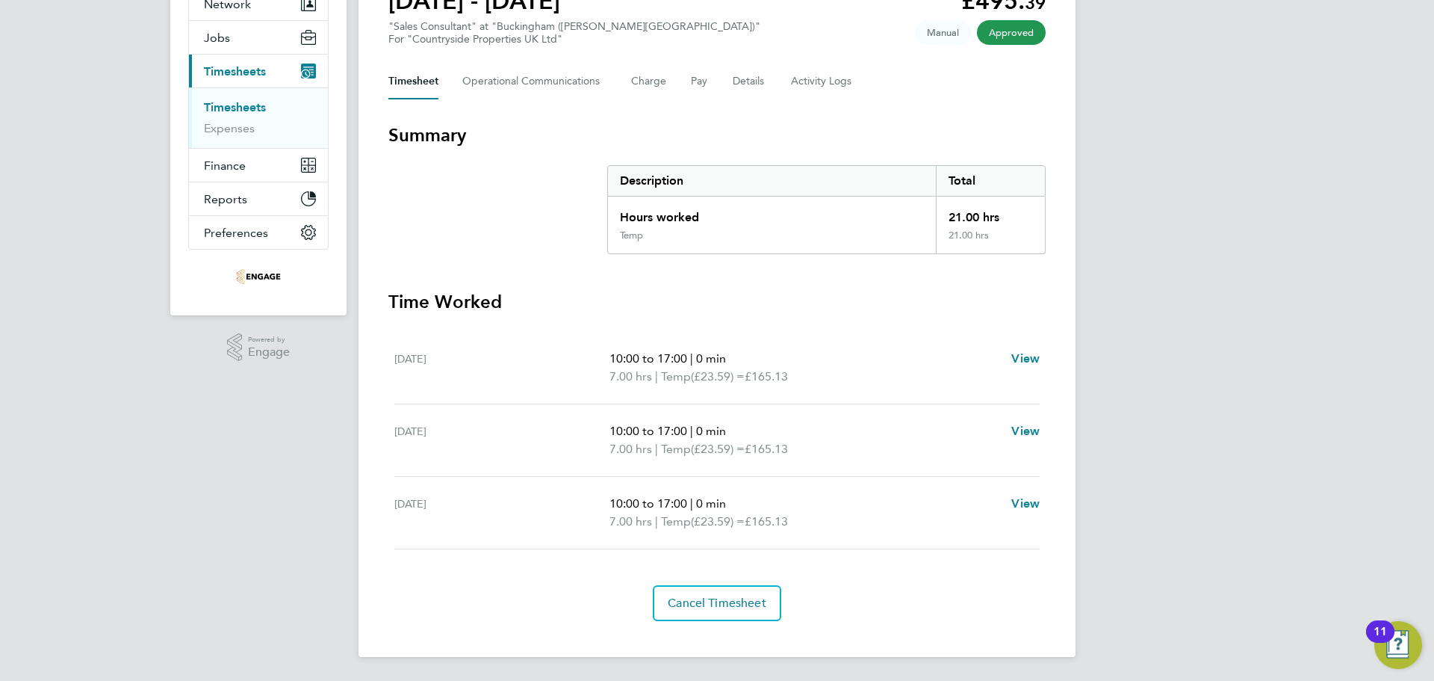
drag, startPoint x: 732, startPoint y: 430, endPoint x: 607, endPoint y: 432, distance: 125.5
click at [607, 432] on div "[DATE] 10:00 to 17:00 | 0 min 7.00 hrs | Temp (£23.59) = £165.13 View" at bounding box center [716, 440] width 645 height 72
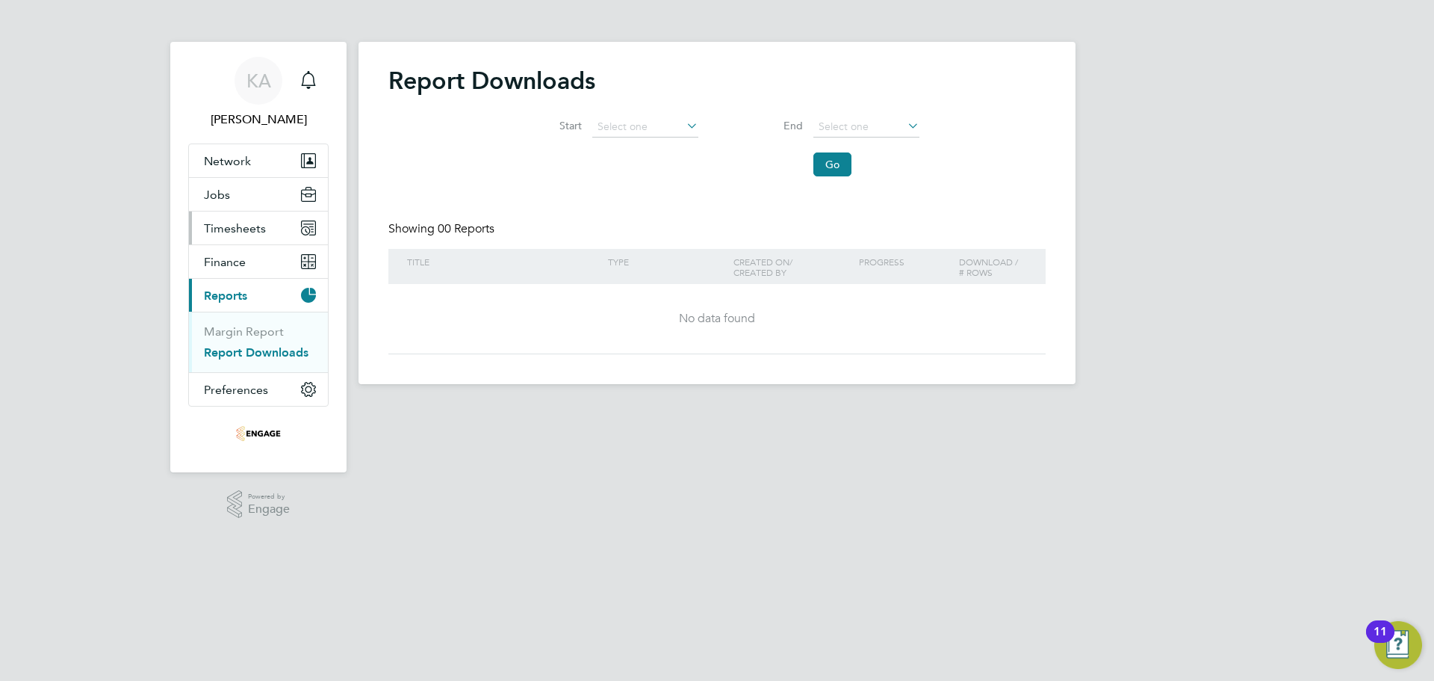
click at [250, 229] on span "Timesheets" at bounding box center [235, 228] width 62 height 14
click at [240, 265] on link "Timesheets" at bounding box center [235, 264] width 62 height 14
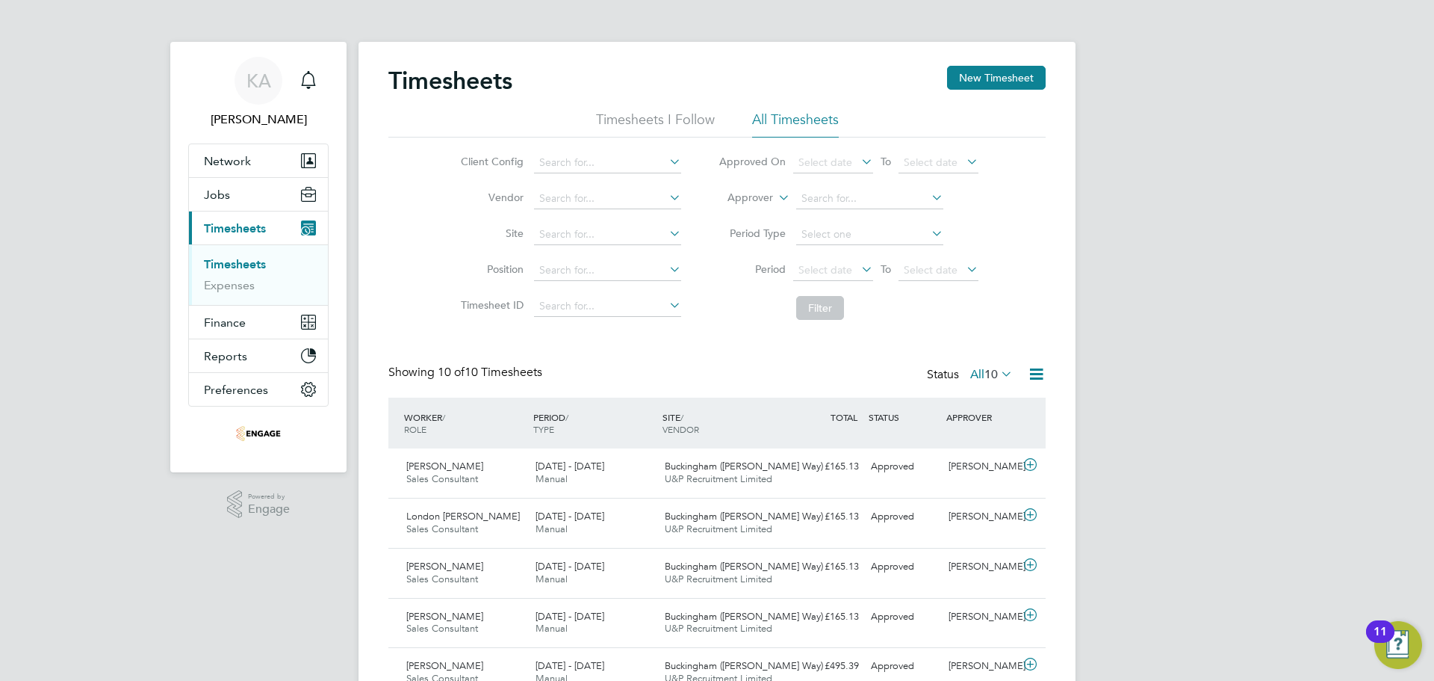
click at [1399, 655] on img "Open Resource Center, 11 new notifications" at bounding box center [1398, 645] width 48 height 48
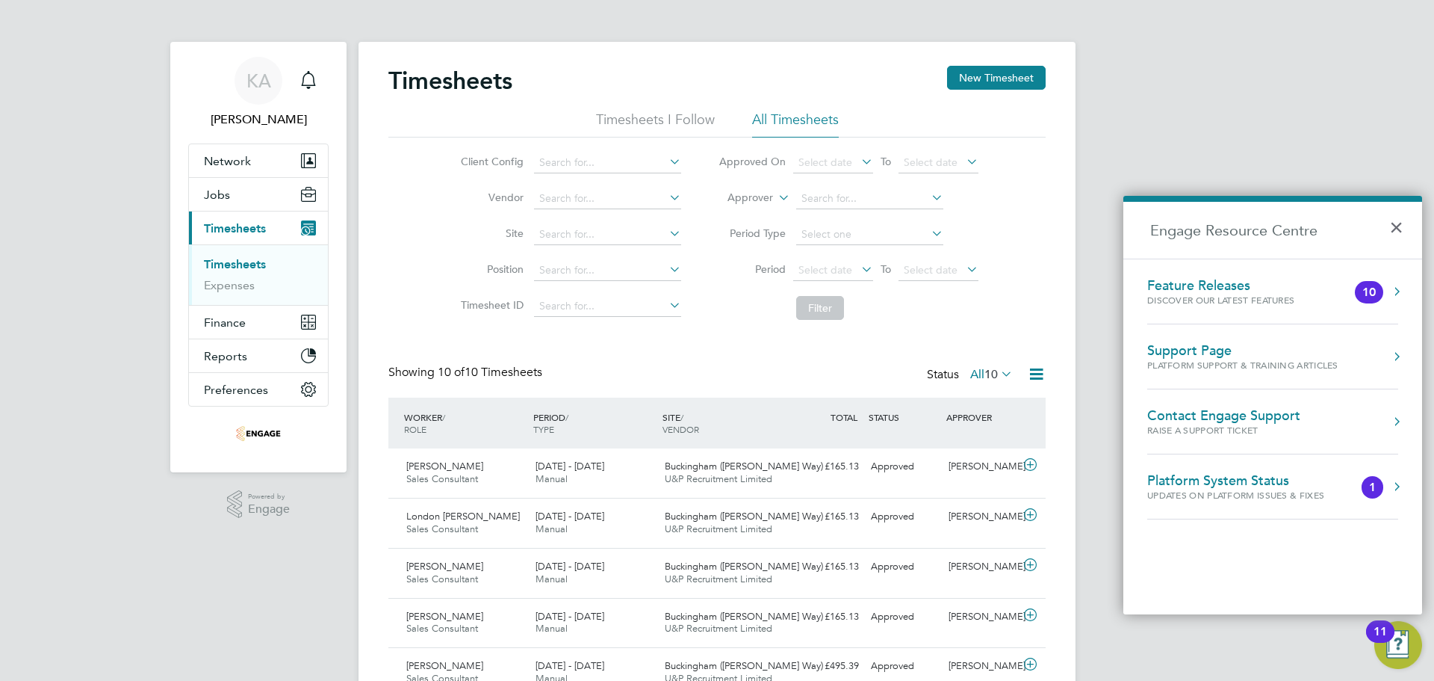
click at [1236, 350] on div "Support Page" at bounding box center [1242, 350] width 191 height 16
